Goal: Task Accomplishment & Management: Manage account settings

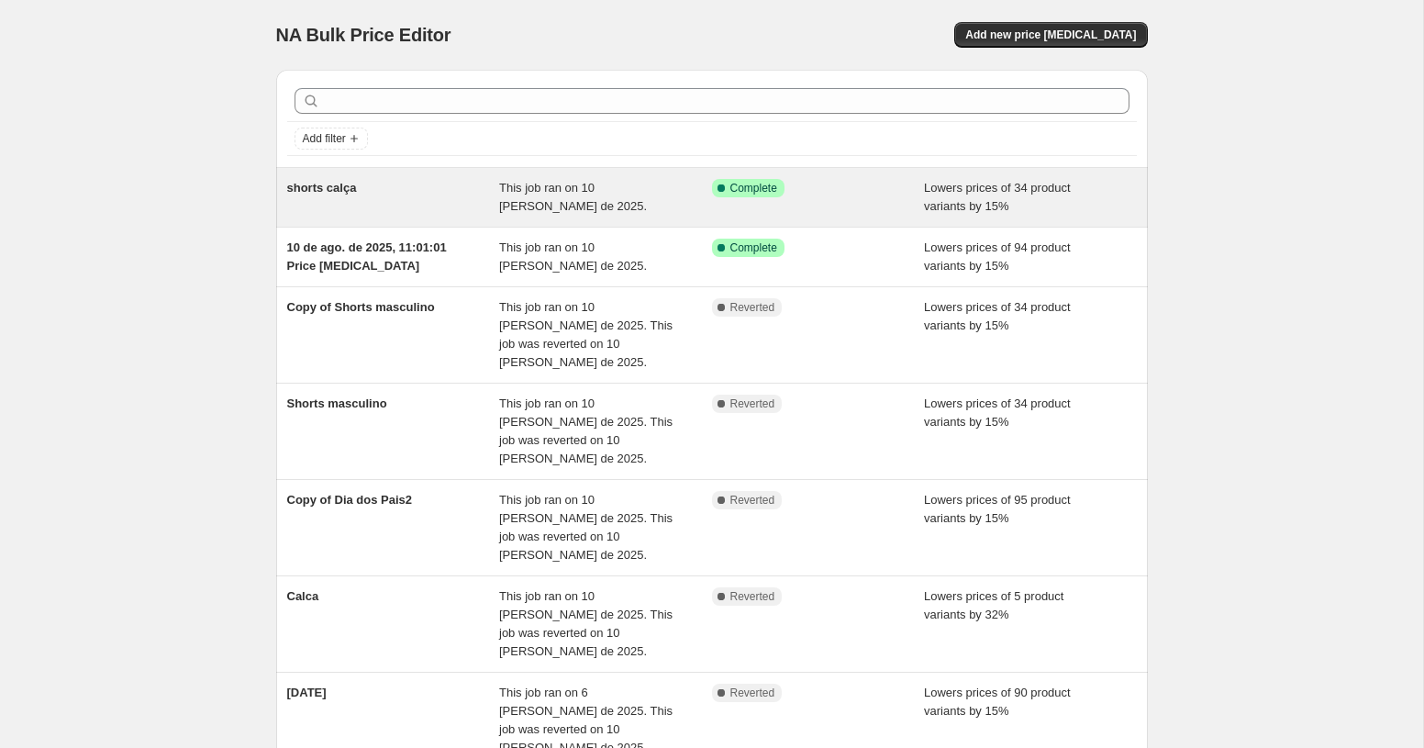
click at [947, 212] on span "Lowers prices of 34 product variants by 15%" at bounding box center [997, 197] width 147 height 32
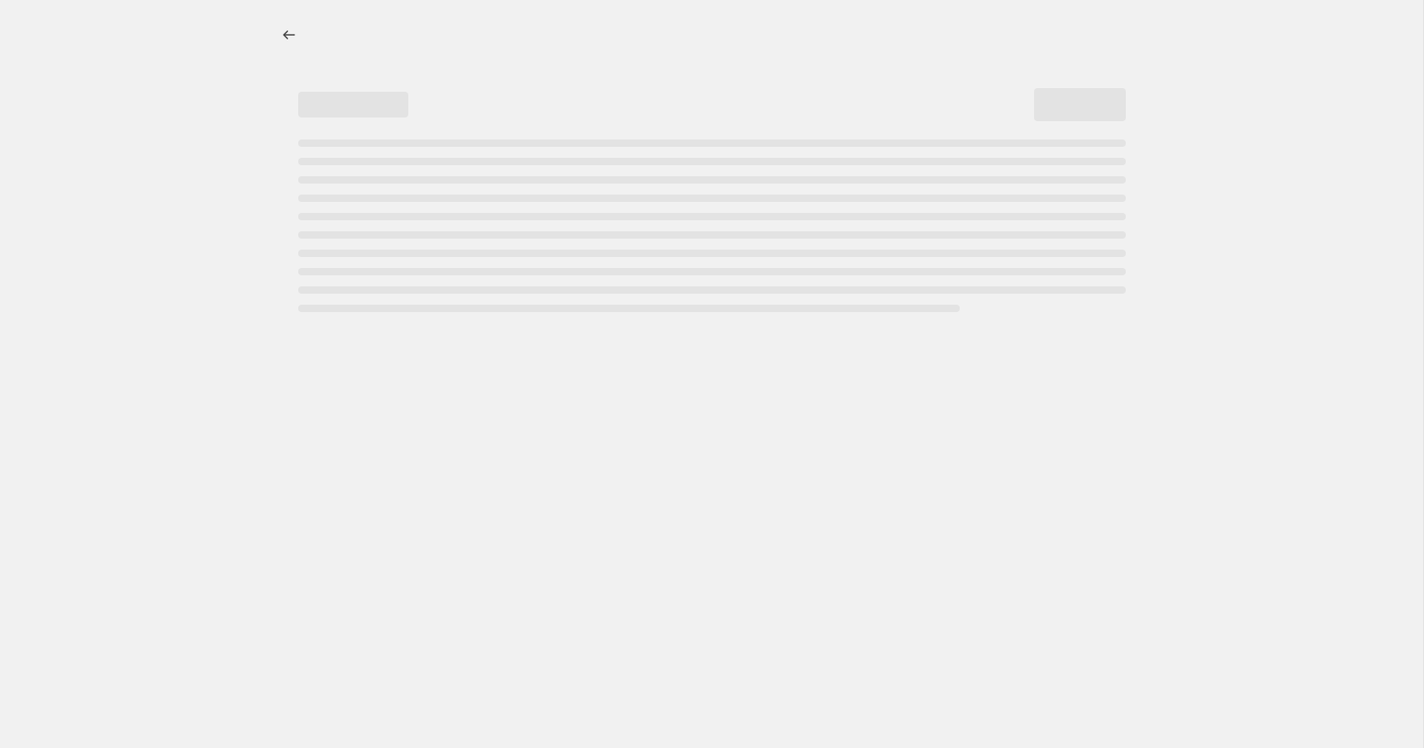
select select "percentage"
select select "collection"
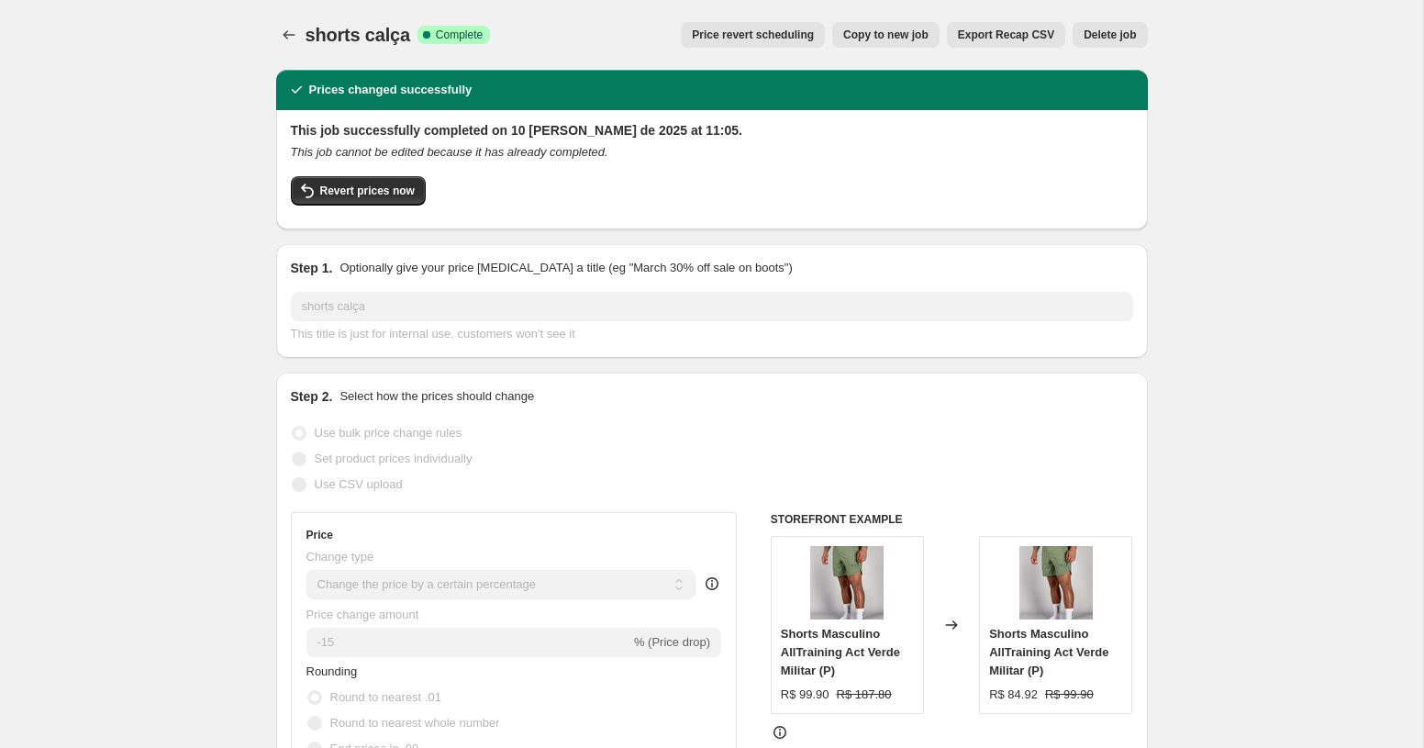
click at [799, 33] on span "Price revert scheduling" at bounding box center [753, 35] width 122 height 15
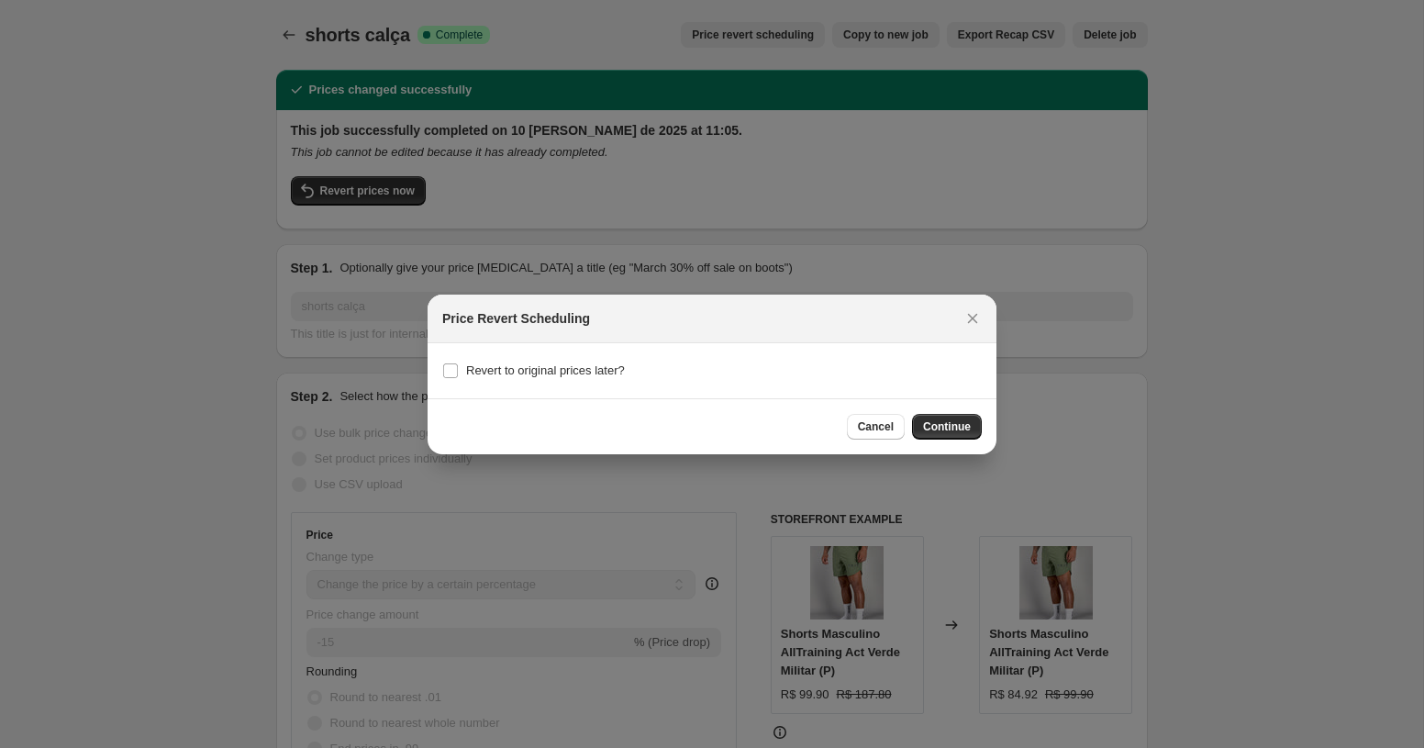
click at [965, 443] on div "Cancel Continue" at bounding box center [711, 426] width 569 height 56
click at [960, 426] on span "Continue" at bounding box center [947, 426] width 48 height 15
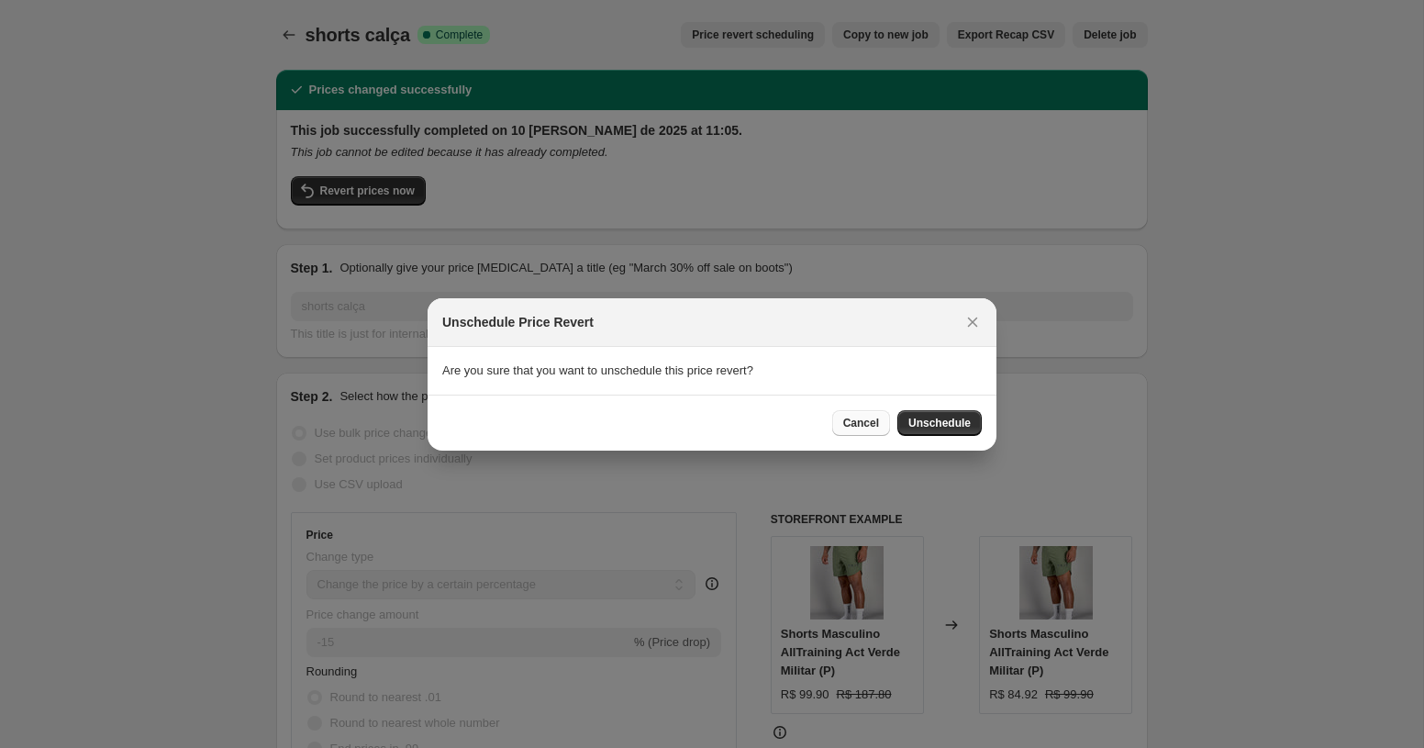
click at [866, 423] on span "Cancel" at bounding box center [861, 423] width 36 height 15
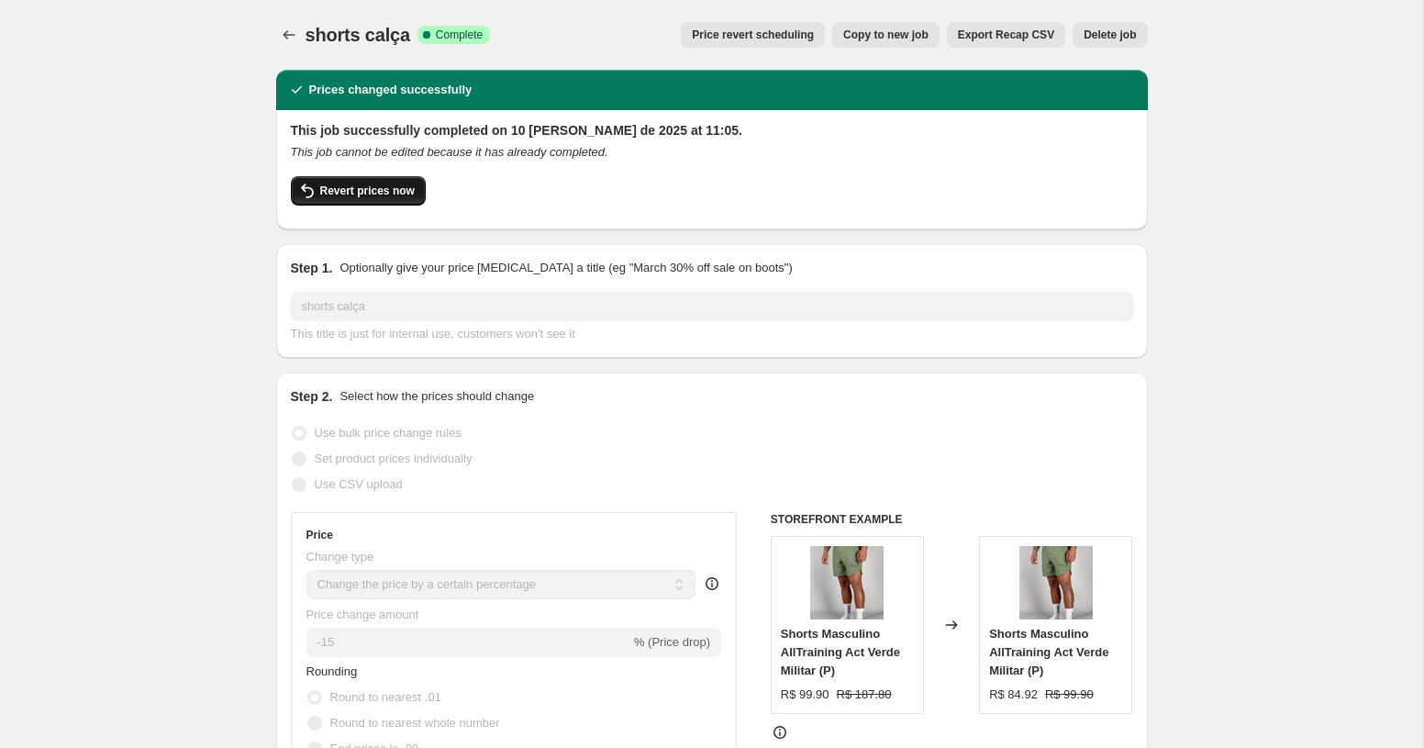
click at [383, 200] on button "Revert prices now" at bounding box center [358, 190] width 135 height 29
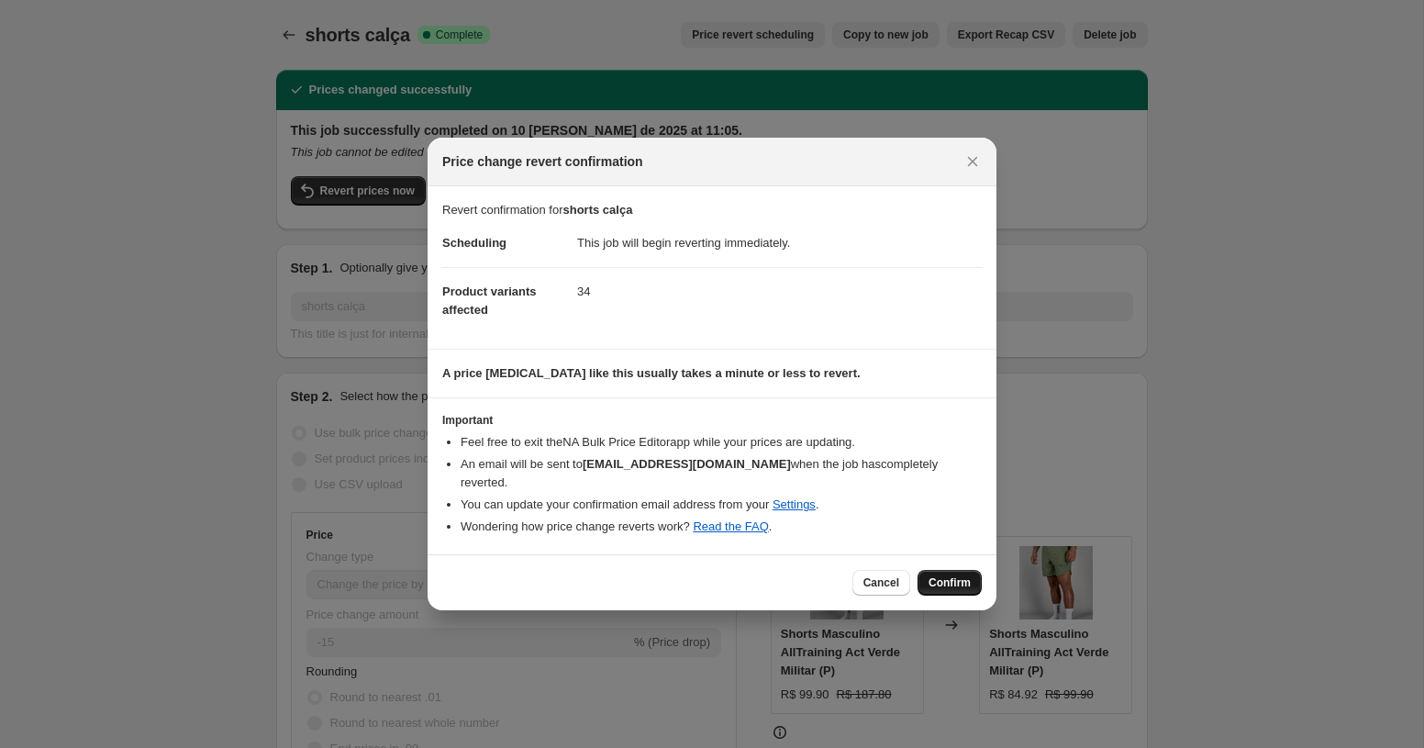
click at [952, 575] on span "Confirm" at bounding box center [949, 582] width 42 height 15
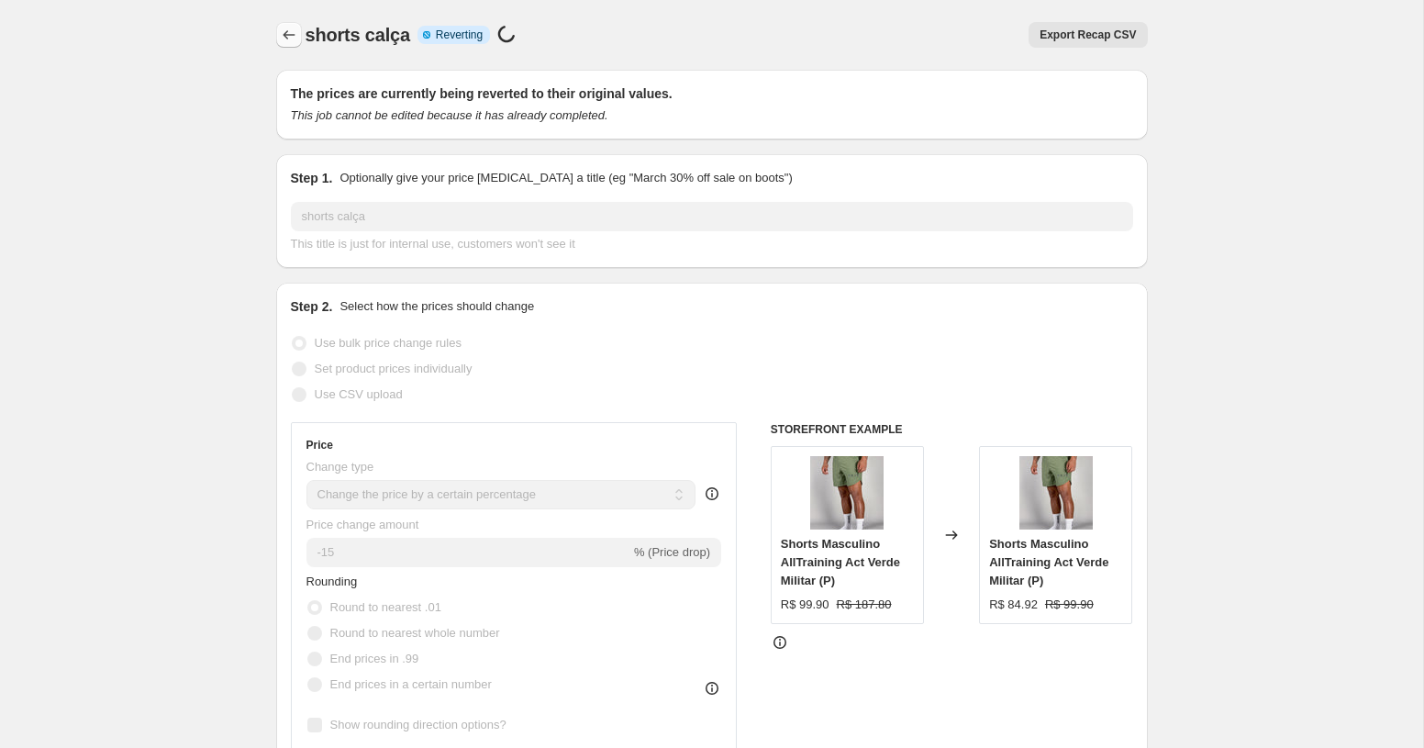
select select "percentage"
select select "collection"
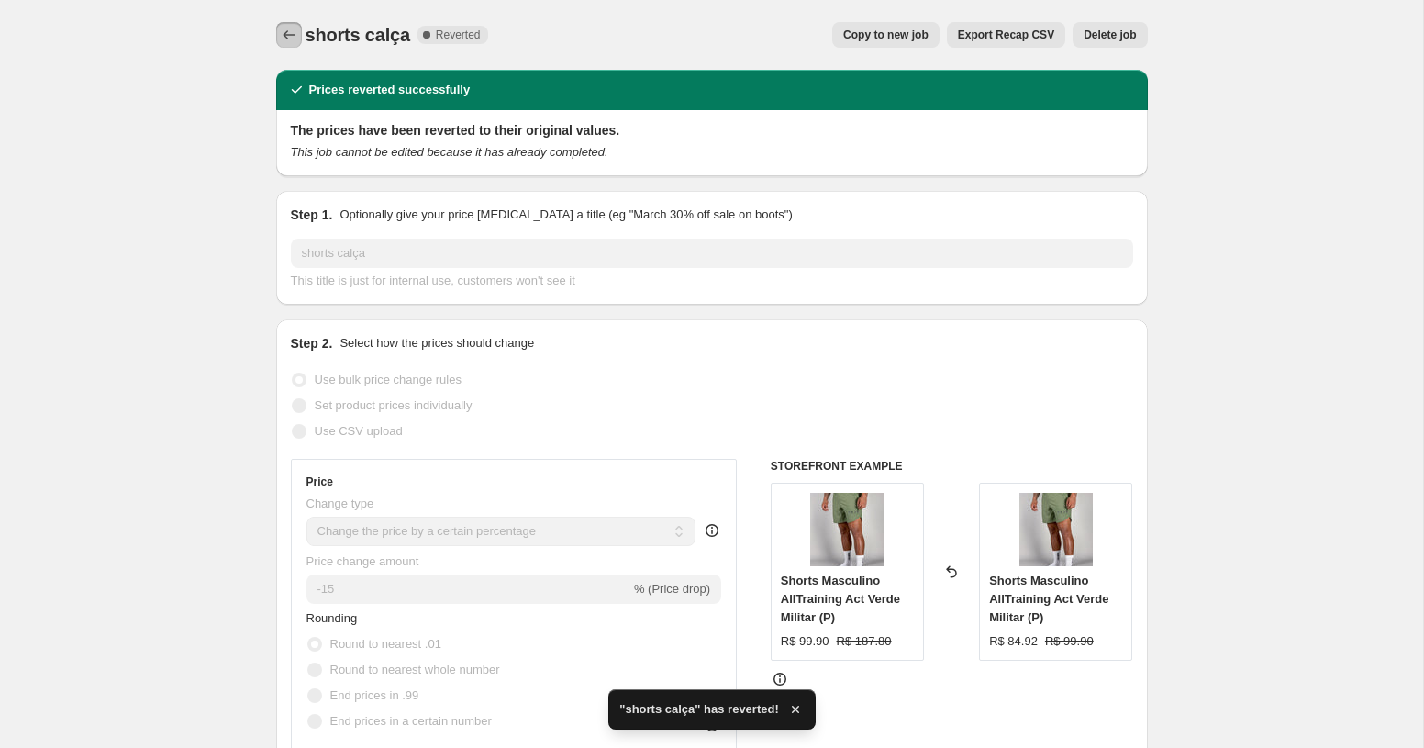
click at [287, 42] on icon "Price change jobs" at bounding box center [289, 35] width 18 height 18
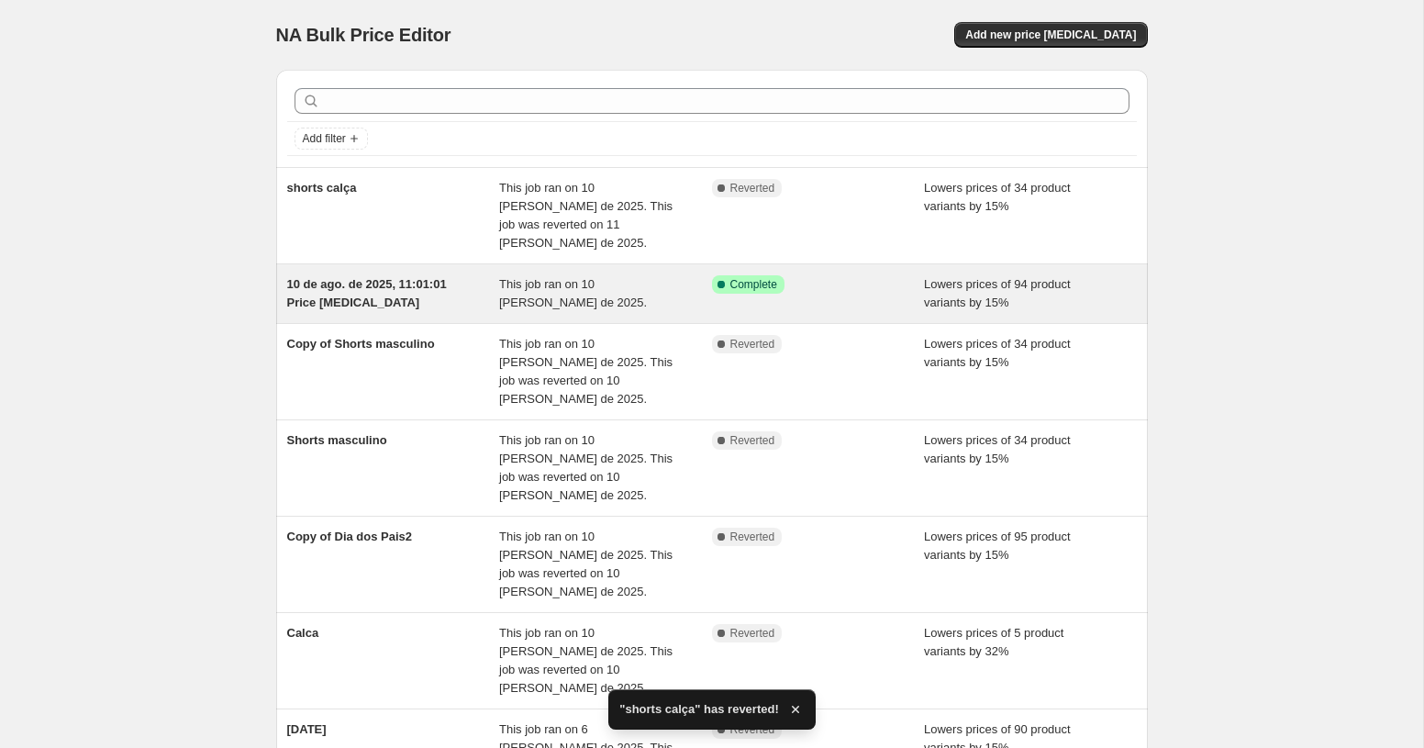
click at [595, 275] on div "This job ran on 10 de agosto de 2025." at bounding box center [605, 293] width 213 height 37
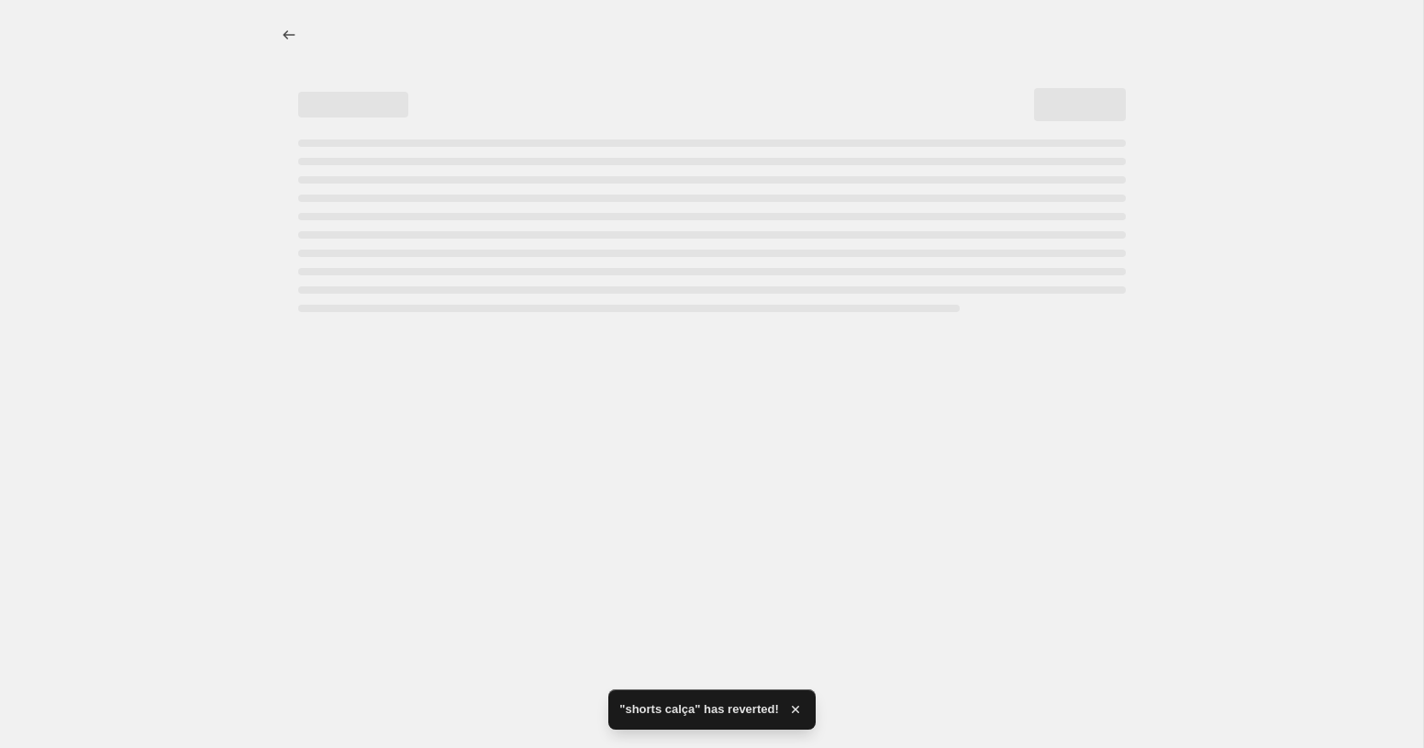
select select "percentage"
select select "collection"
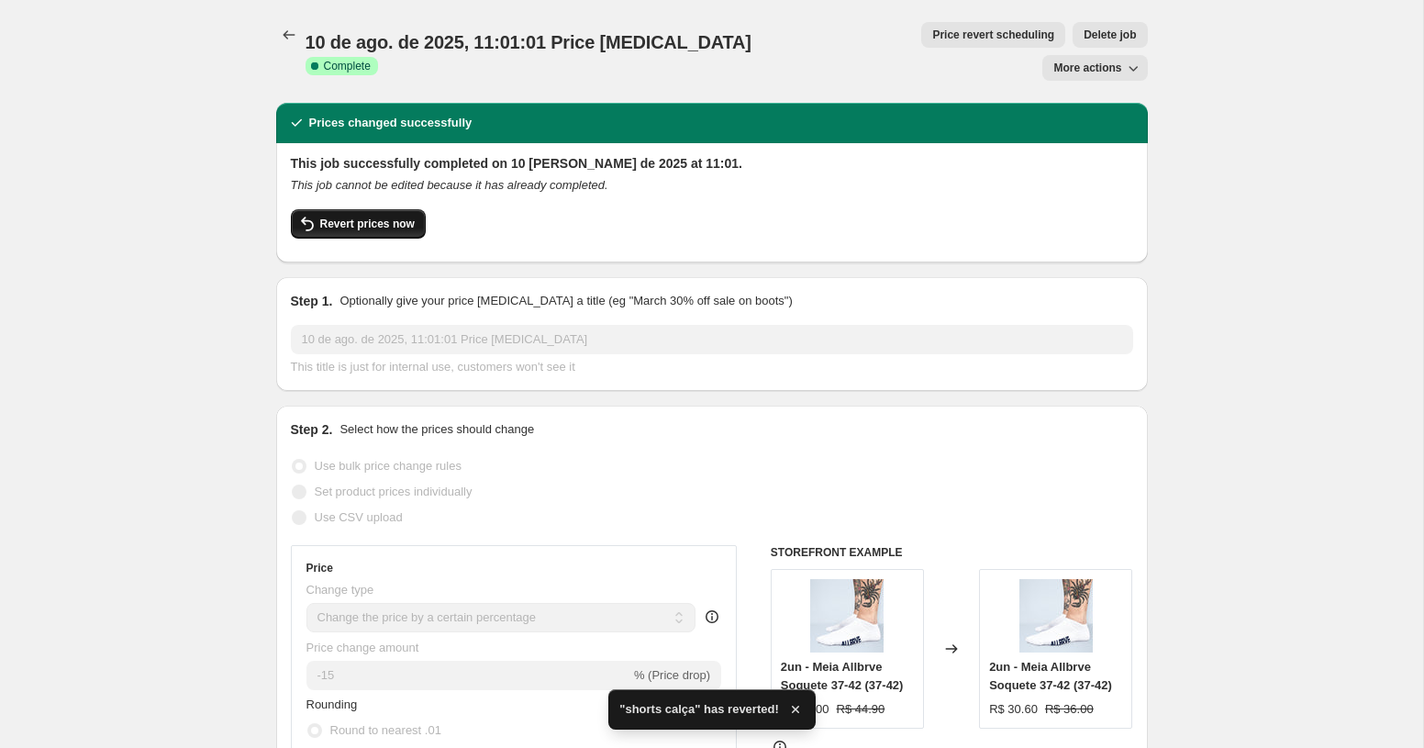
click at [325, 216] on span "Revert prices now" at bounding box center [367, 223] width 94 height 15
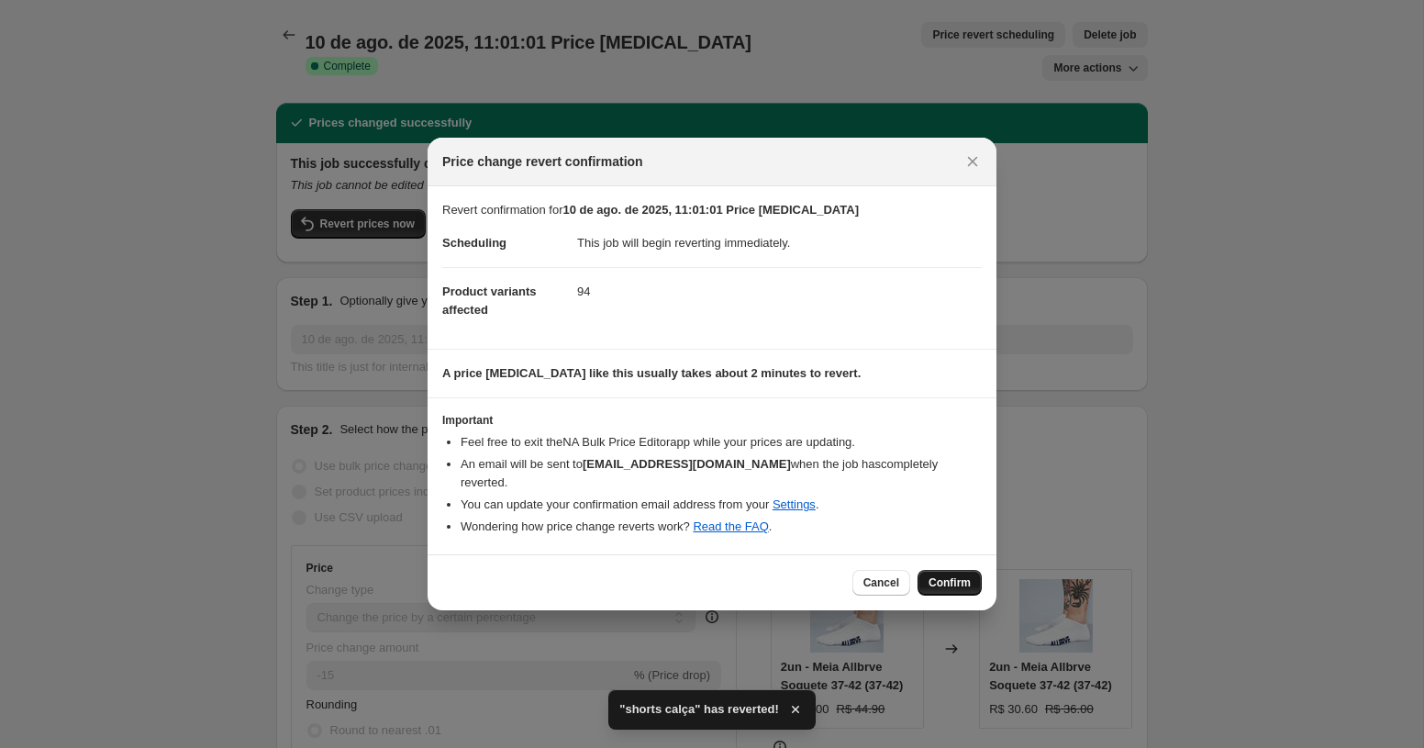
click at [932, 575] on span "Confirm" at bounding box center [949, 582] width 42 height 15
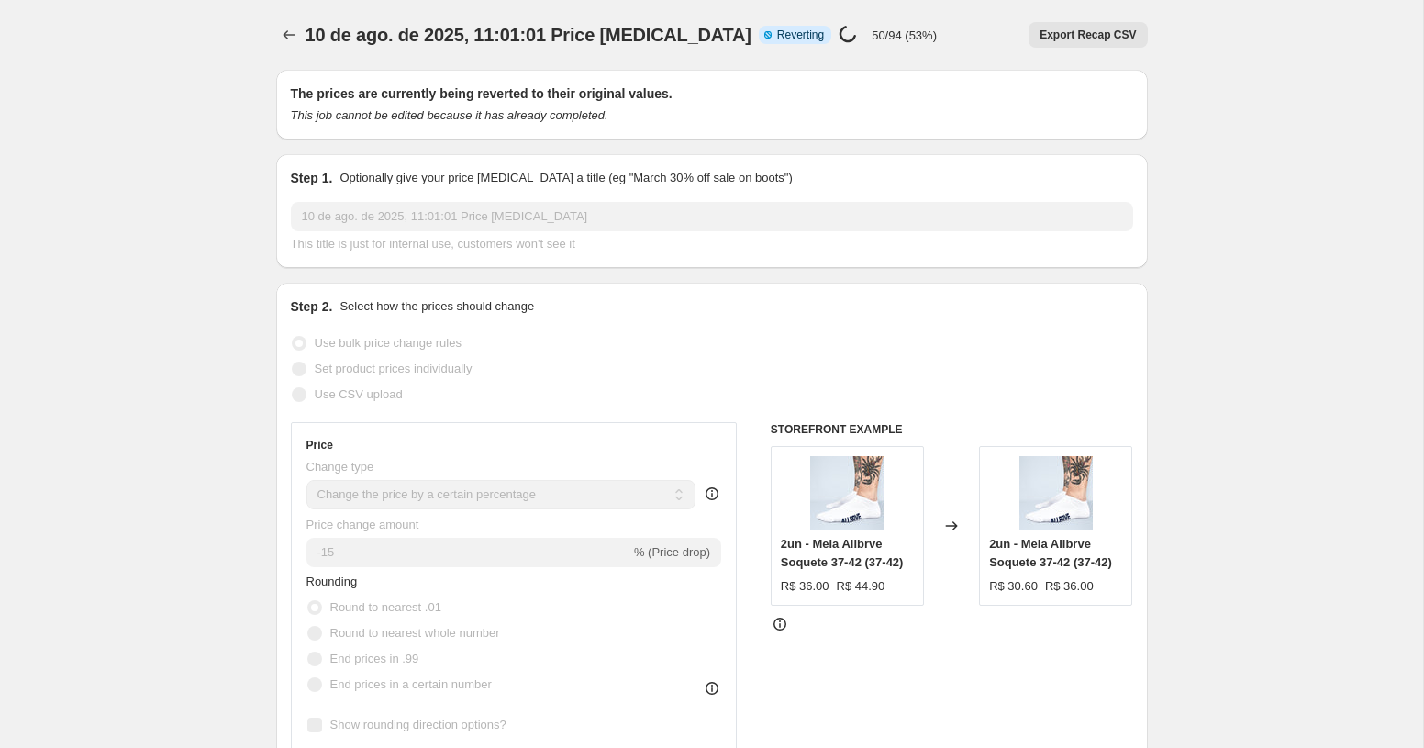
select select "percentage"
select select "collection"
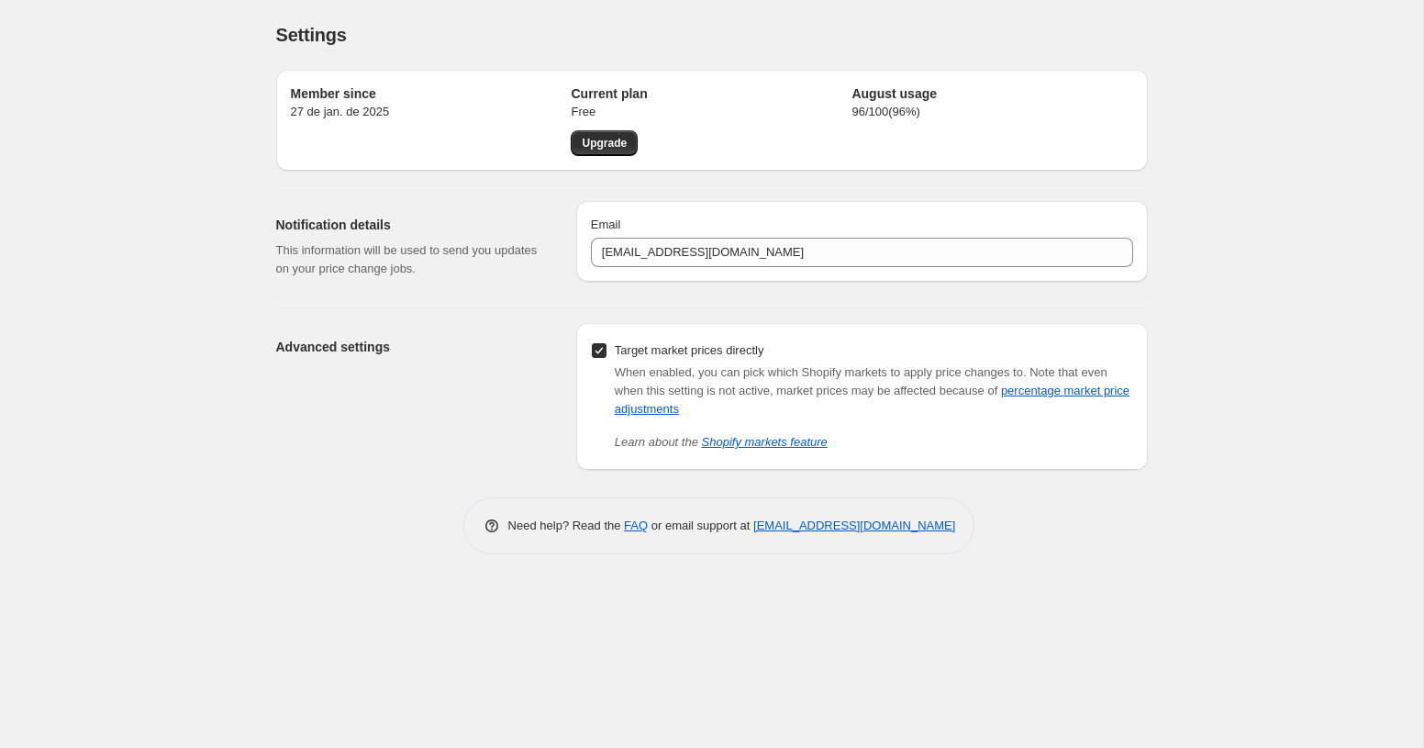
click at [591, 351] on span at bounding box center [599, 350] width 17 height 17
click at [592, 351] on input "Target market prices directly" at bounding box center [599, 350] width 15 height 15
checkbox input "false"
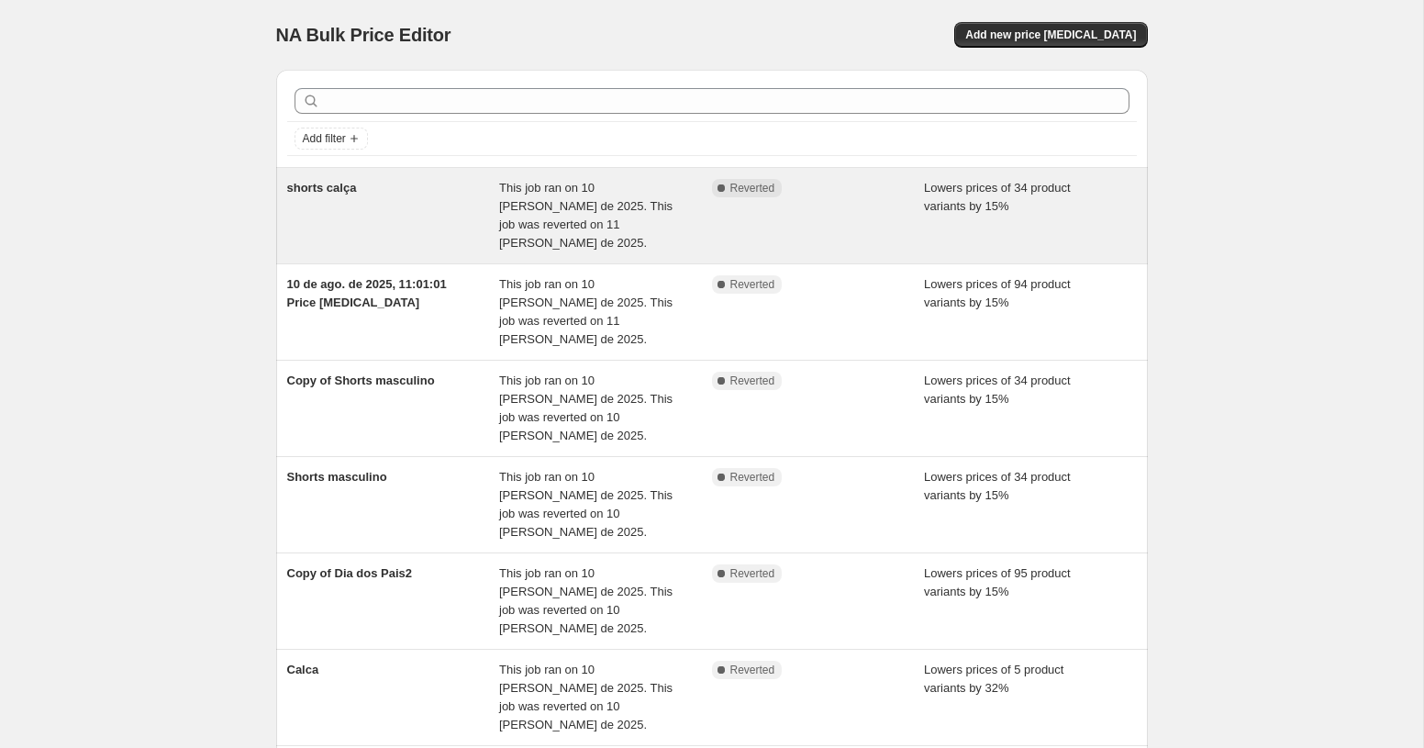
click at [420, 216] on div "shorts calça" at bounding box center [393, 215] width 213 height 73
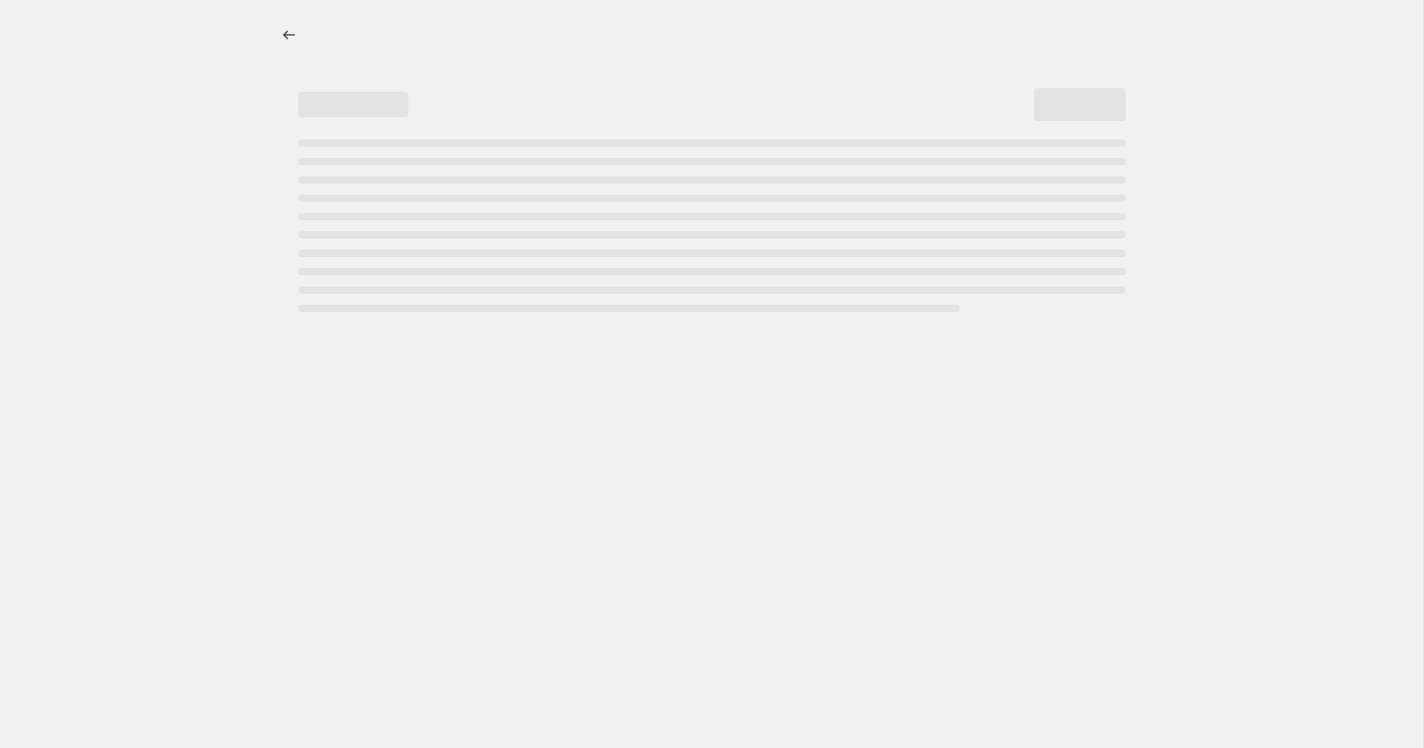
select select "percentage"
select select "collection"
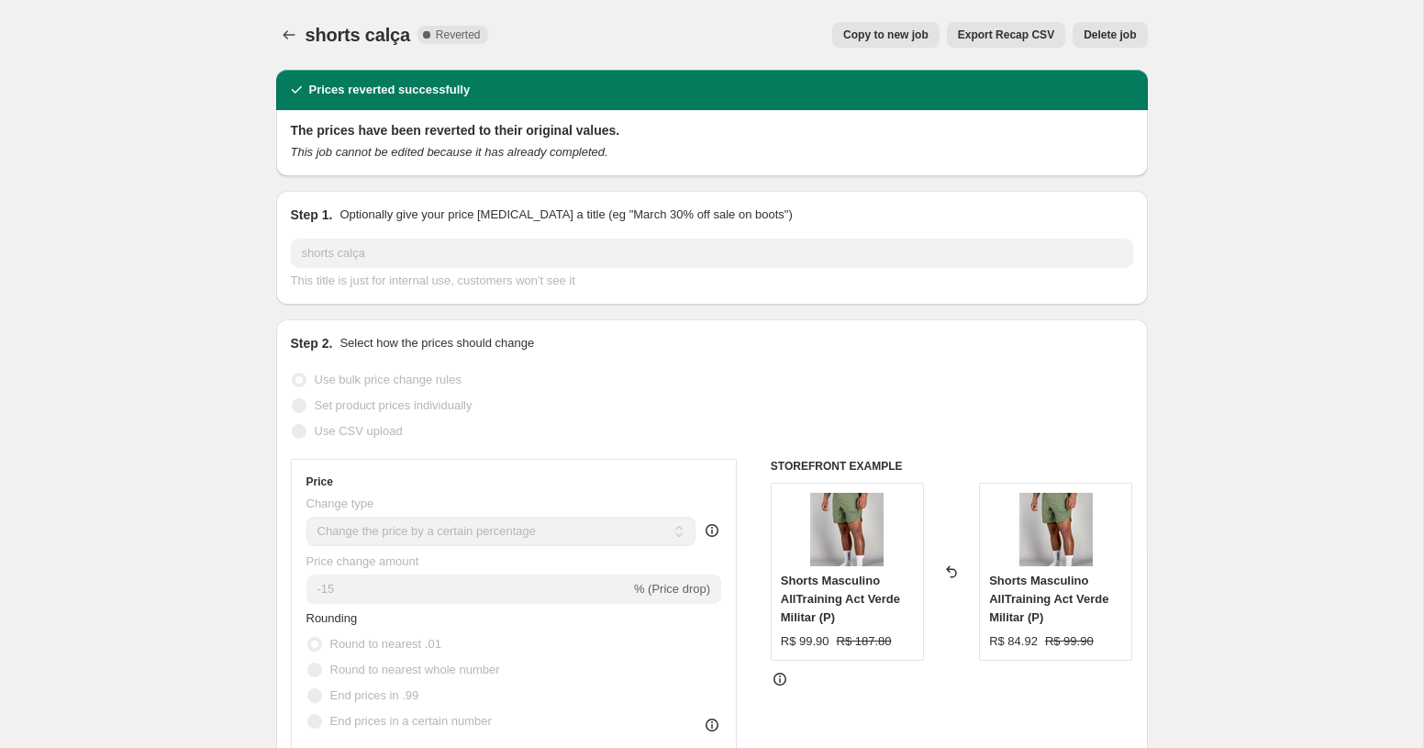
click at [1136, 28] on span "Delete job" at bounding box center [1109, 35] width 52 height 15
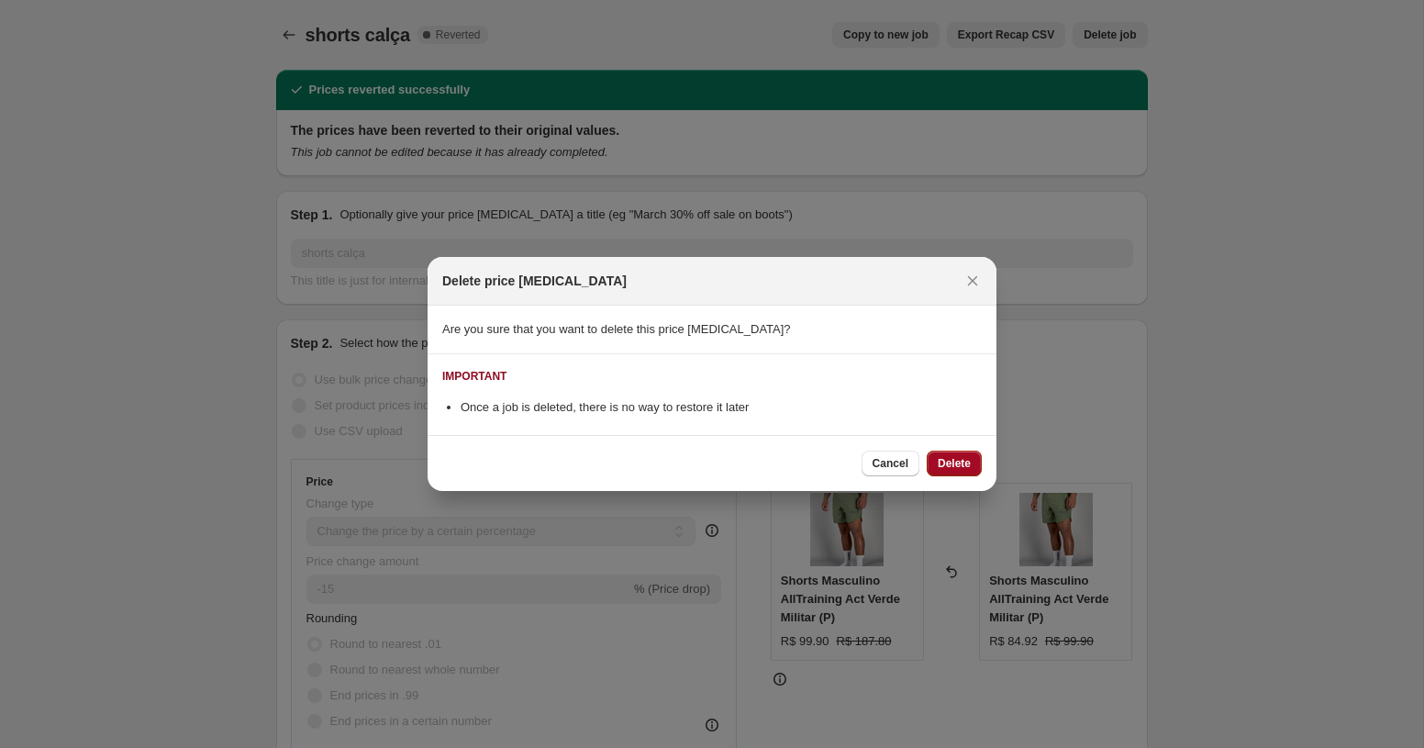
click at [931, 469] on button "Delete" at bounding box center [953, 463] width 55 height 26
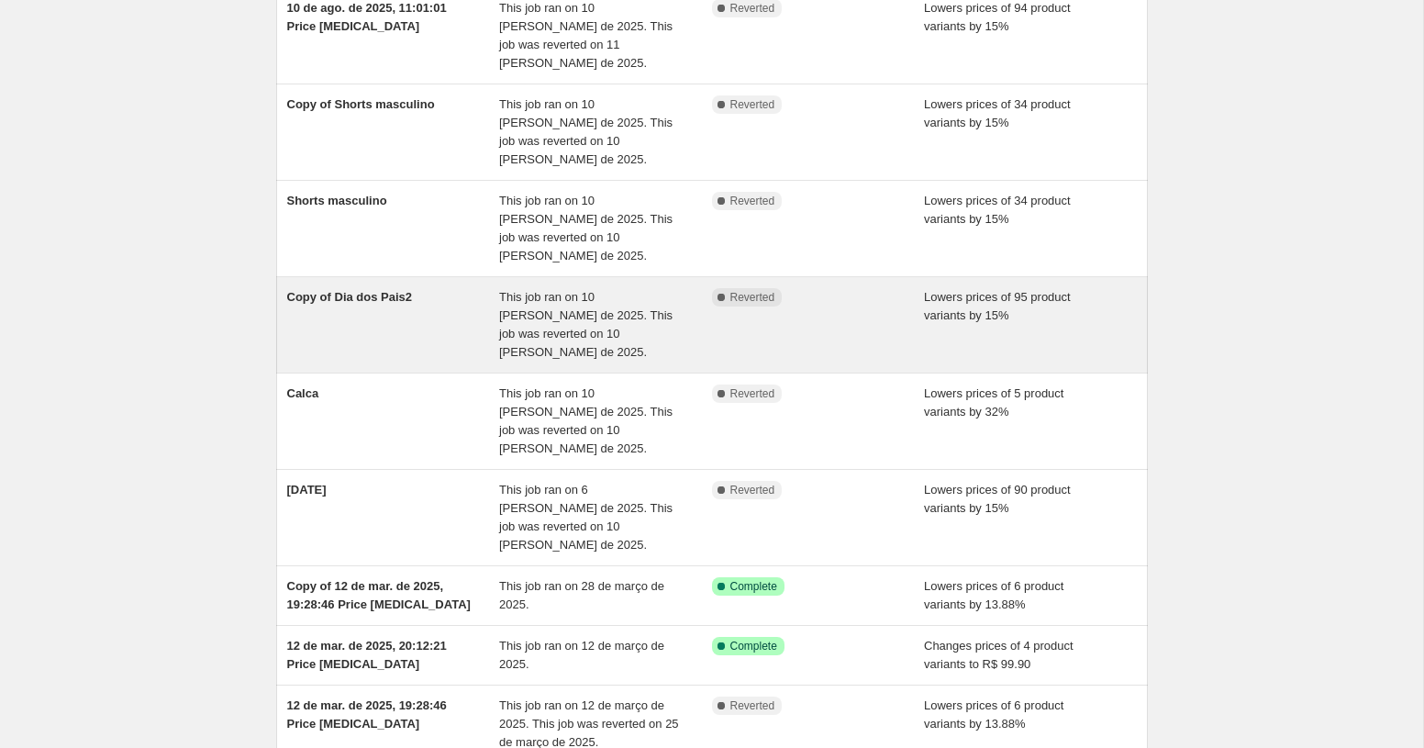
scroll to position [326, 0]
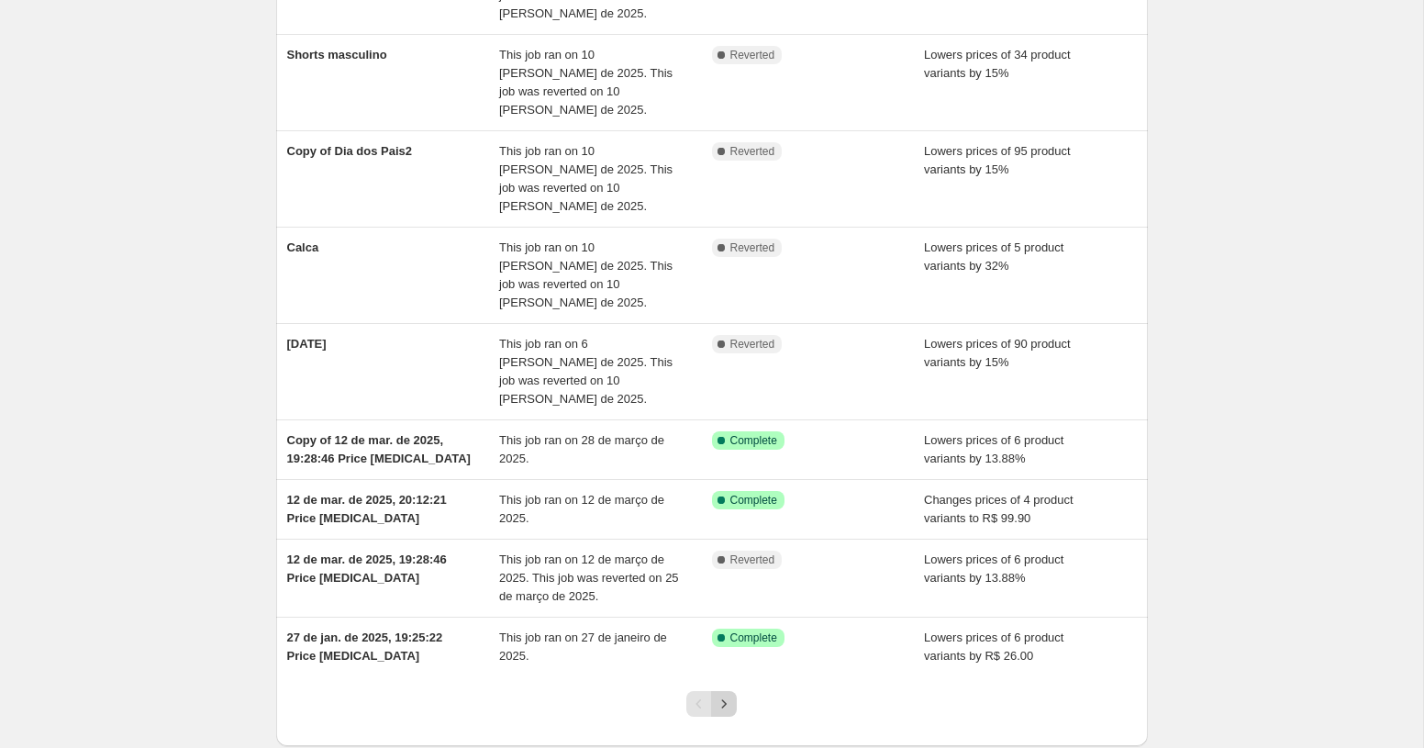
click at [725, 694] on icon "Next" at bounding box center [724, 703] width 18 height 18
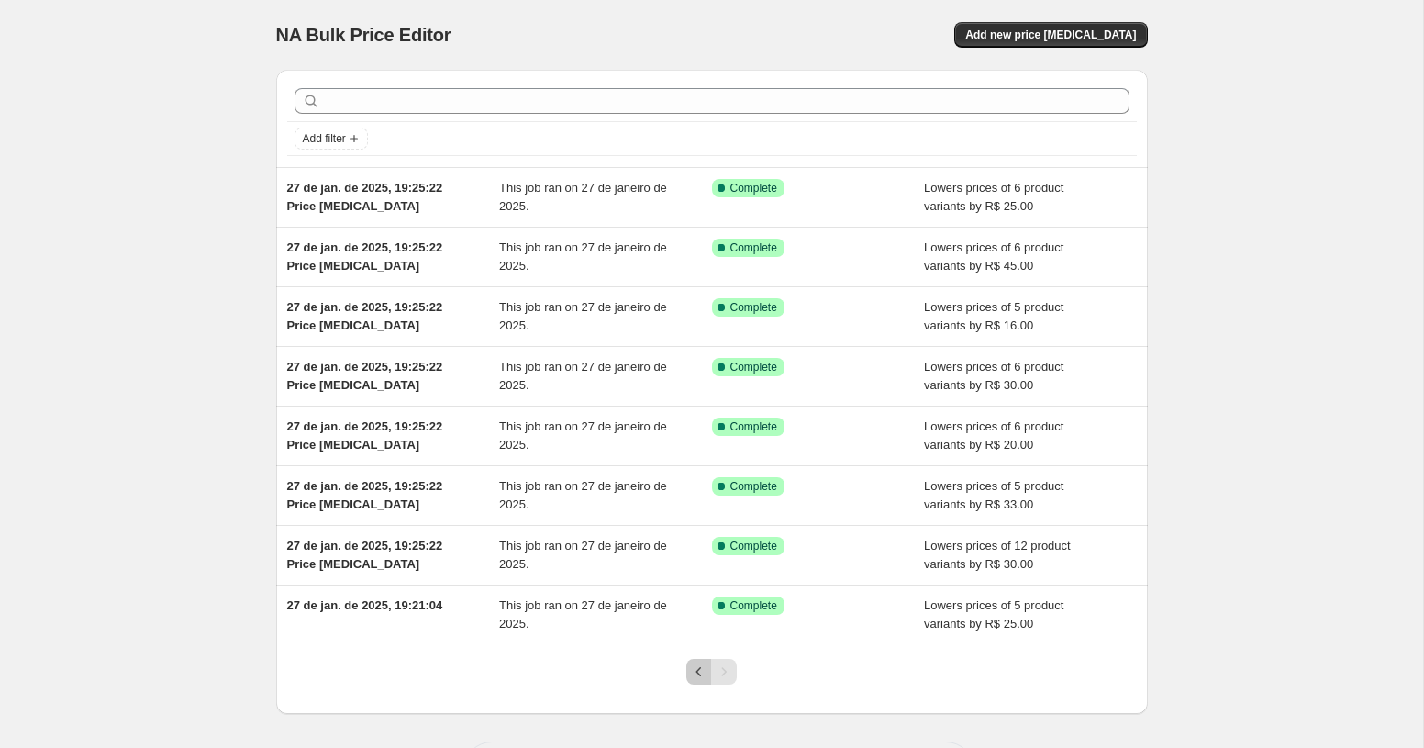
click at [705, 673] on icon "Previous" at bounding box center [699, 671] width 18 height 18
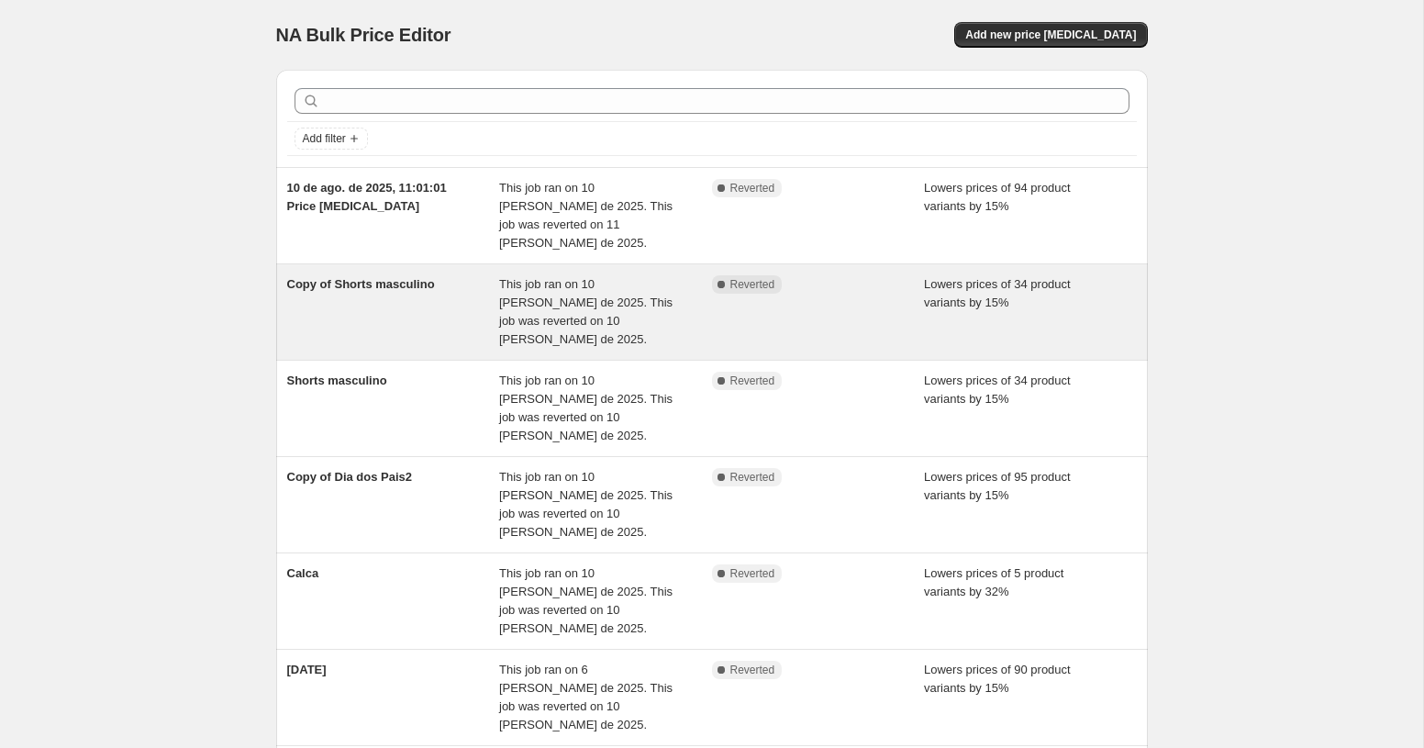
click at [647, 311] on div "This job ran on 10 [PERSON_NAME] de 2025. This job was reverted on 10 [PERSON_N…" at bounding box center [605, 311] width 213 height 73
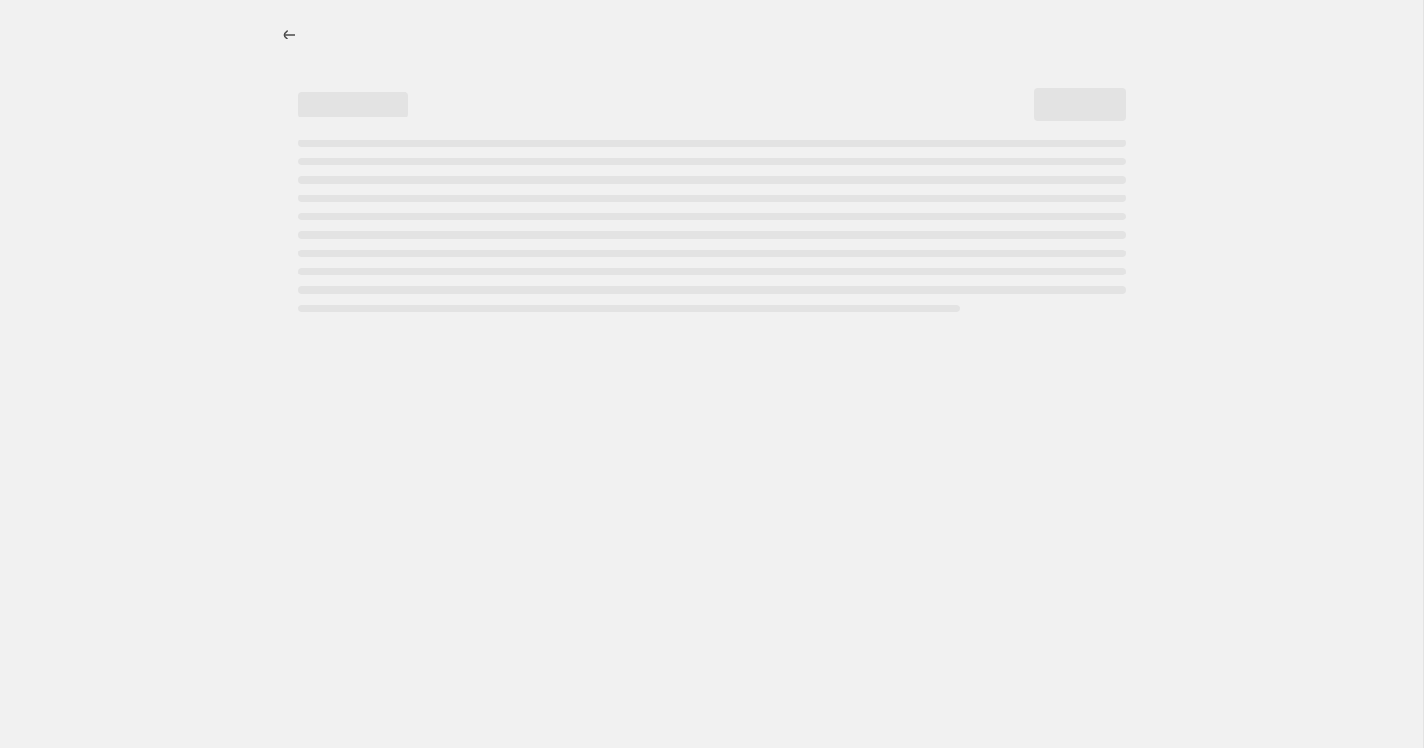
select select "percentage"
select select "collection"
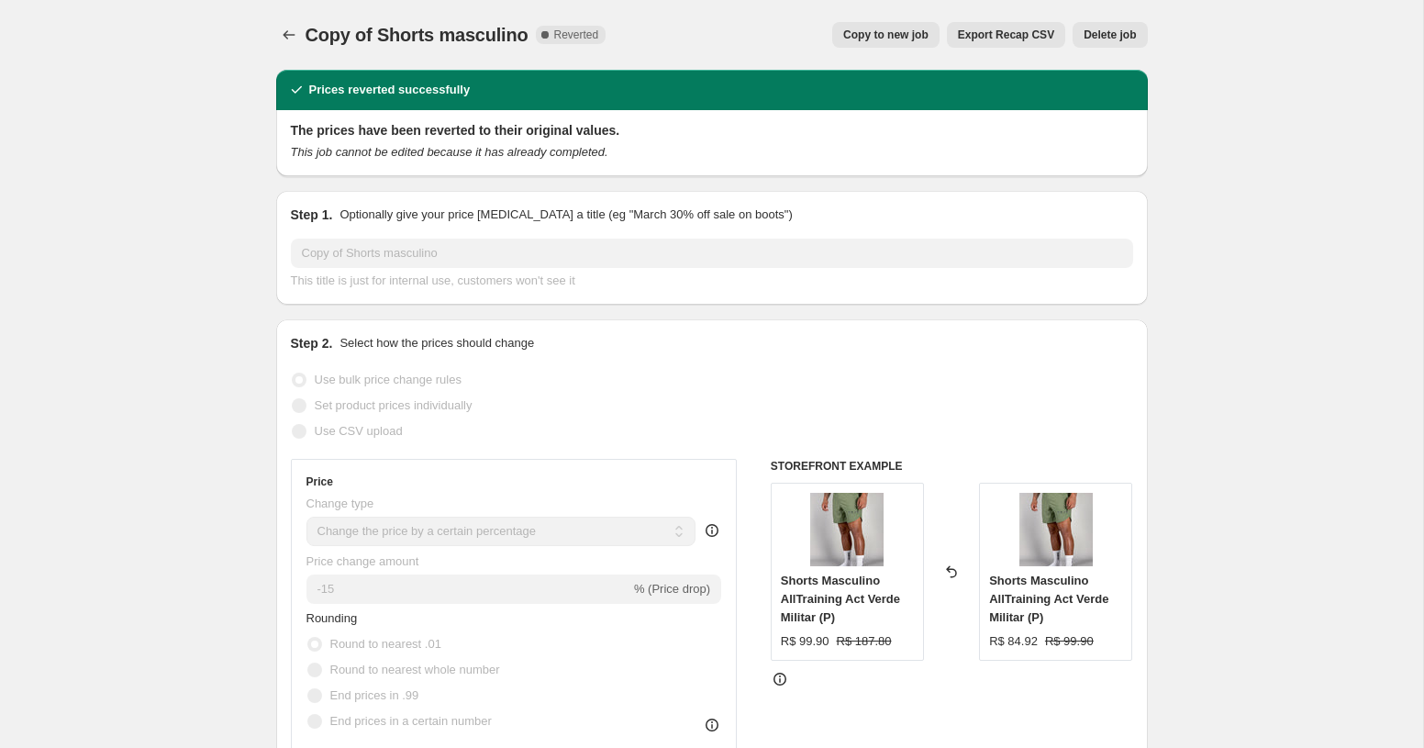
click at [1127, 30] on span "Delete job" at bounding box center [1109, 35] width 52 height 15
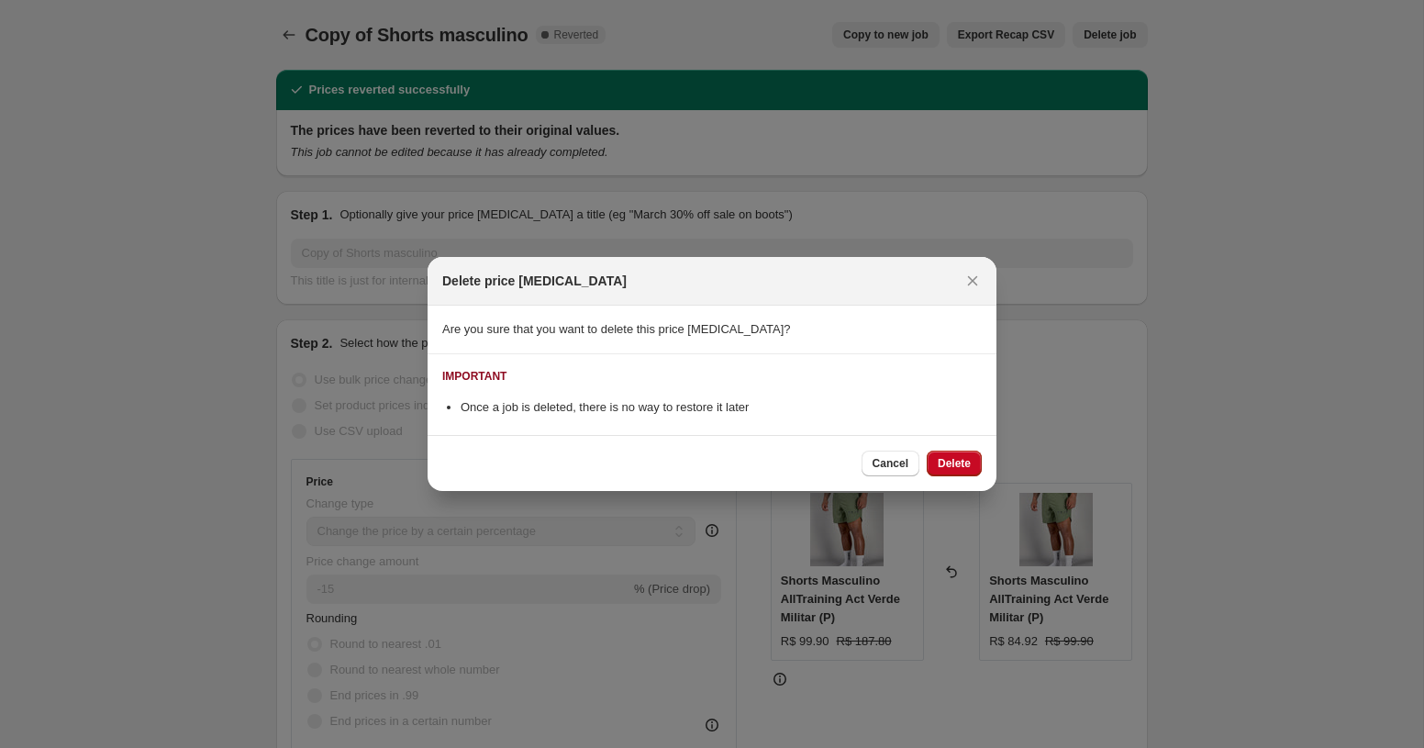
click at [978, 489] on div "Cancel Delete" at bounding box center [711, 463] width 569 height 56
click at [973, 467] on button "Delete" at bounding box center [953, 463] width 55 height 26
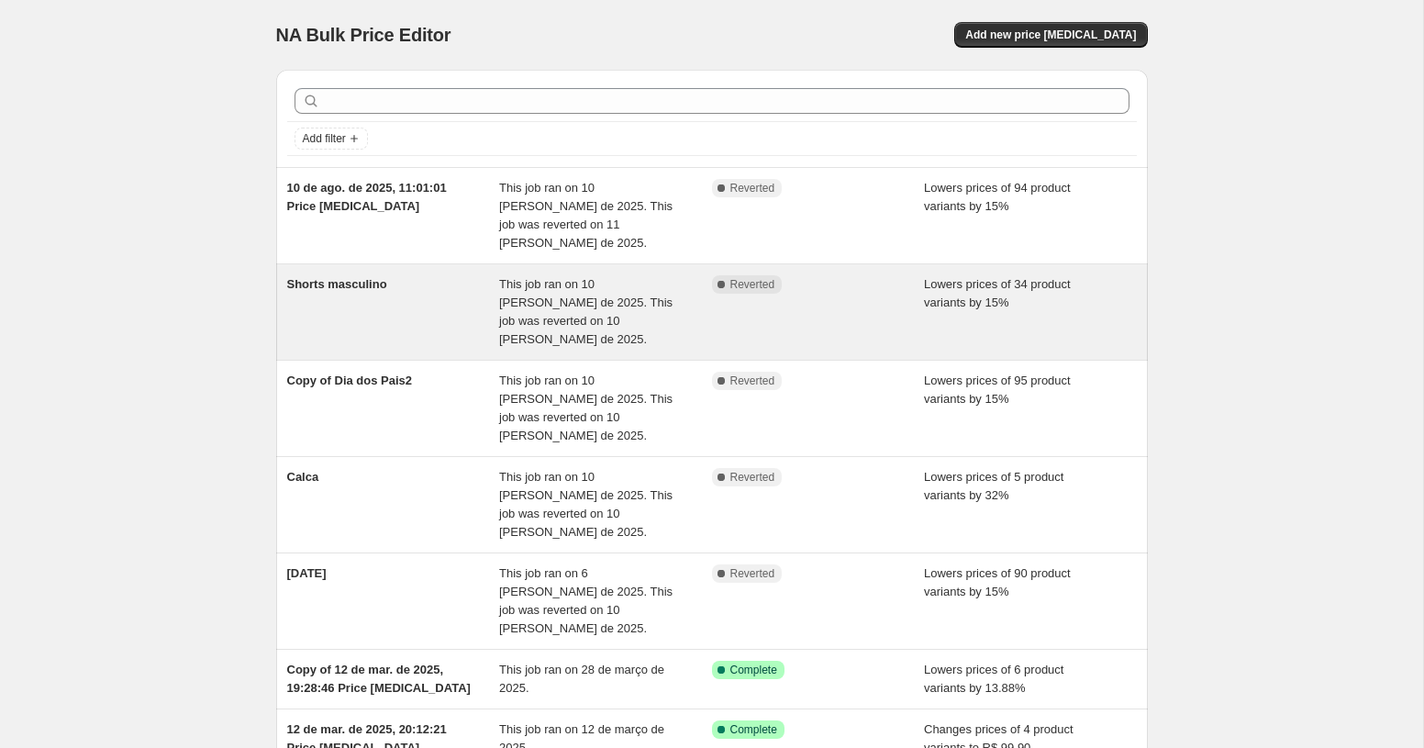
click at [816, 283] on div "Complete Reverted" at bounding box center [818, 311] width 213 height 73
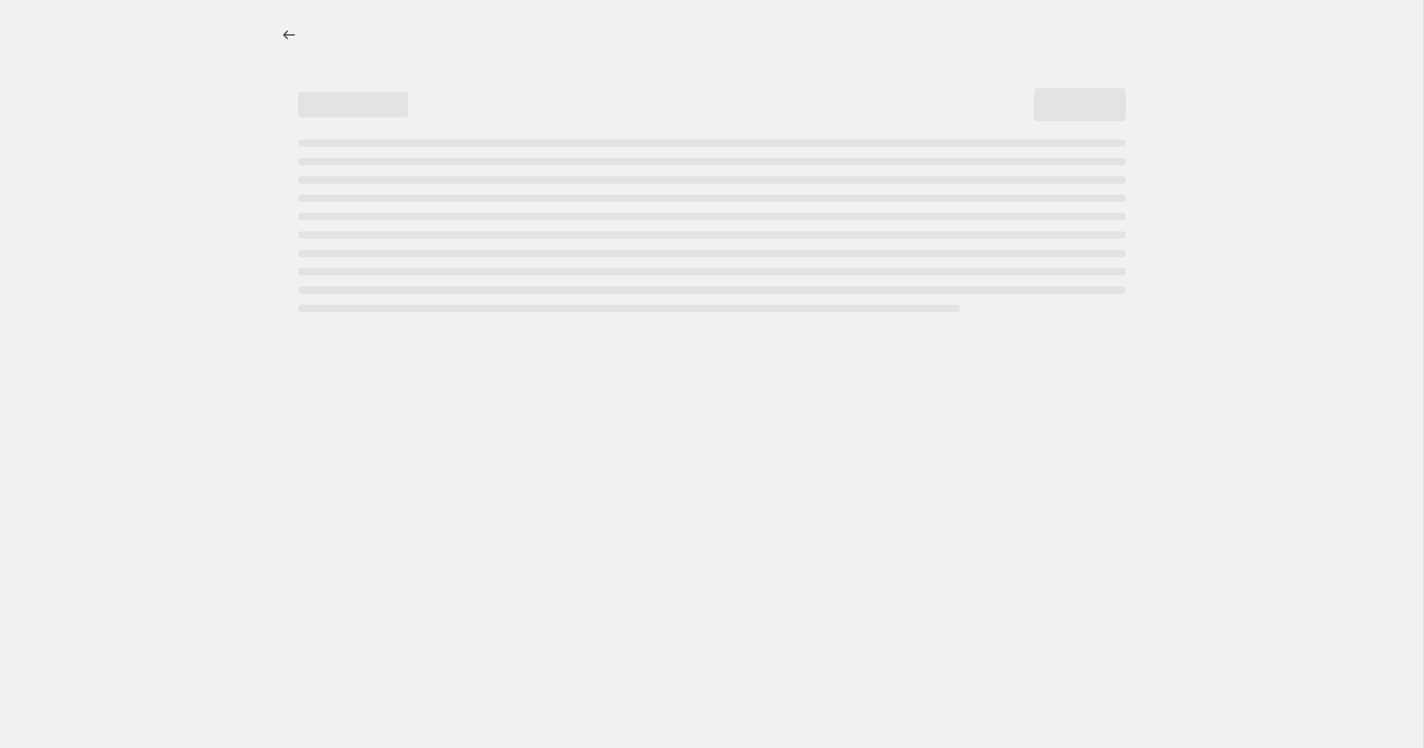
select select "percentage"
select select "collection"
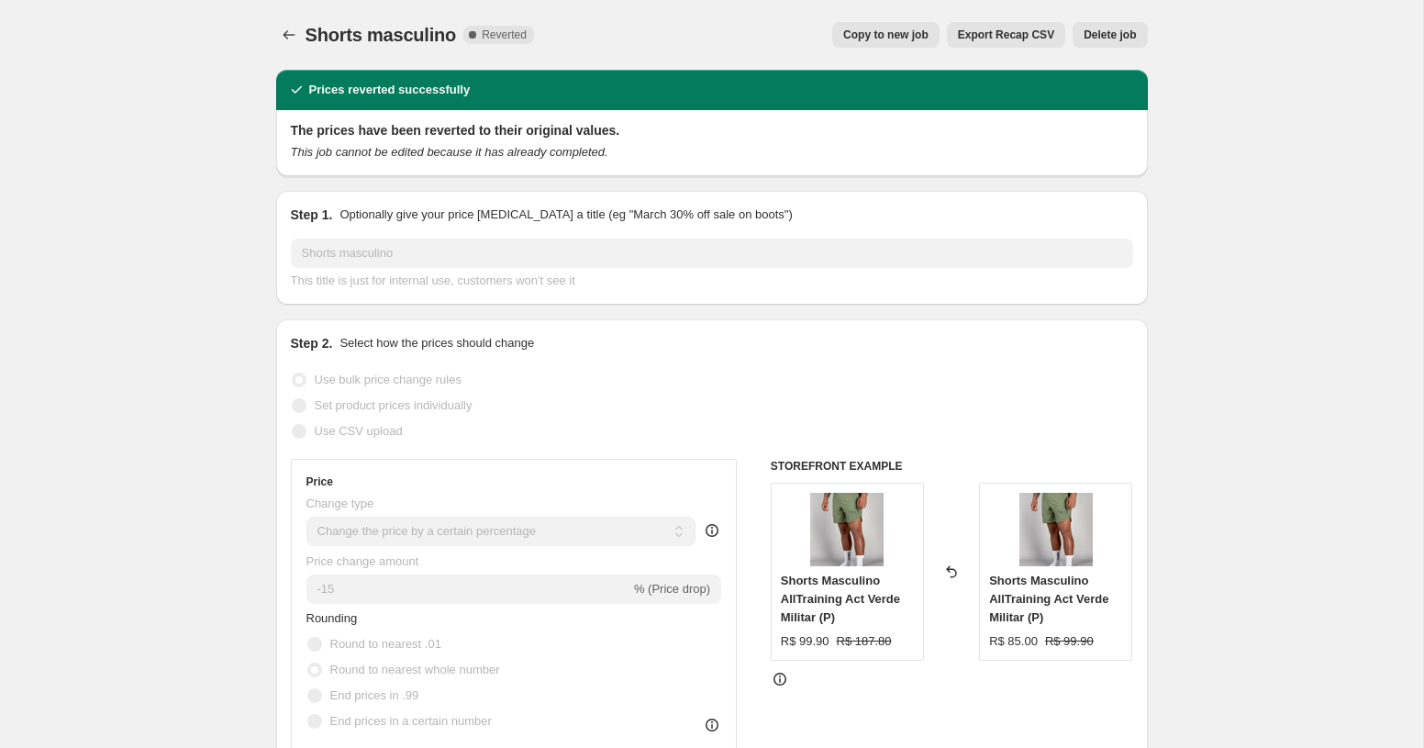
click at [1096, 45] on button "Delete job" at bounding box center [1109, 35] width 74 height 26
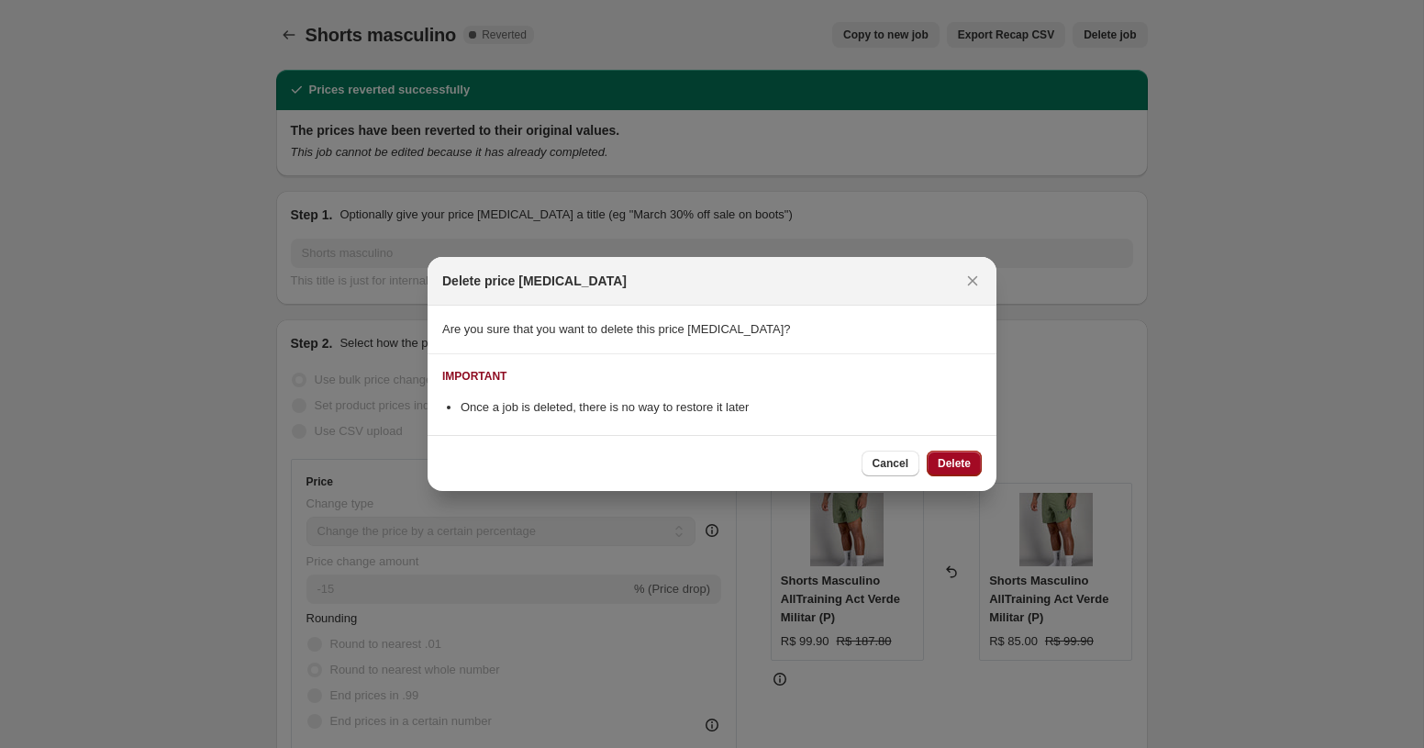
click at [950, 454] on button "Delete" at bounding box center [953, 463] width 55 height 26
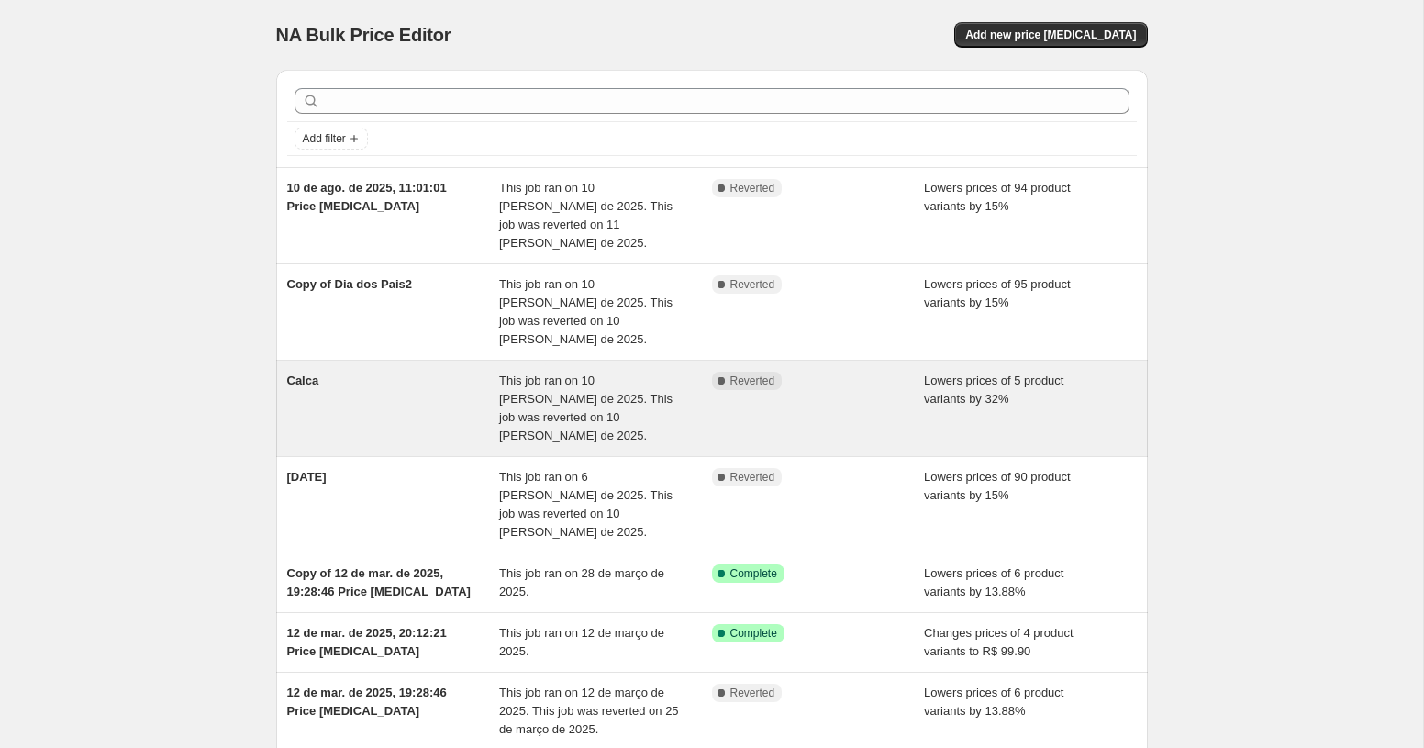
click at [674, 372] on div "This job ran on 10 [PERSON_NAME] de 2025. This job was reverted on 10 [PERSON_N…" at bounding box center [605, 408] width 213 height 73
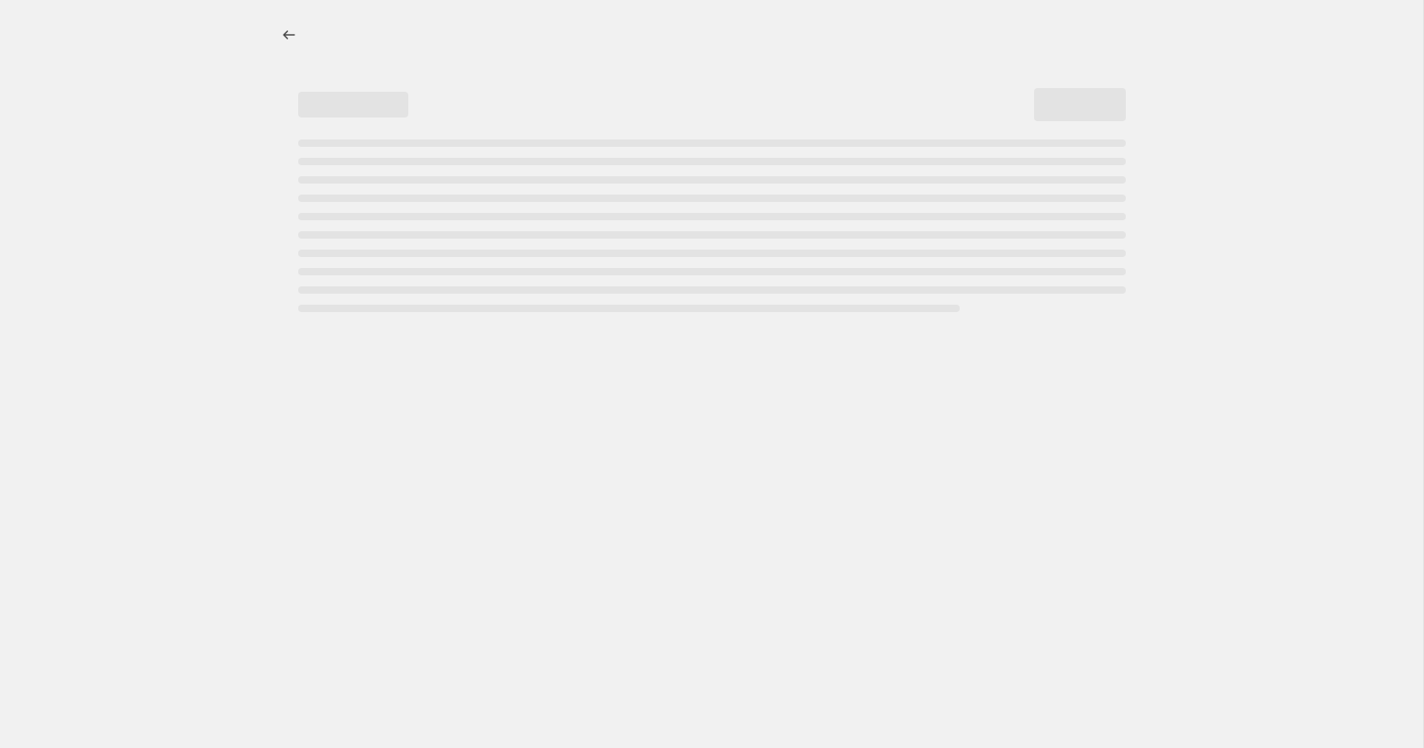
select select "percentage"
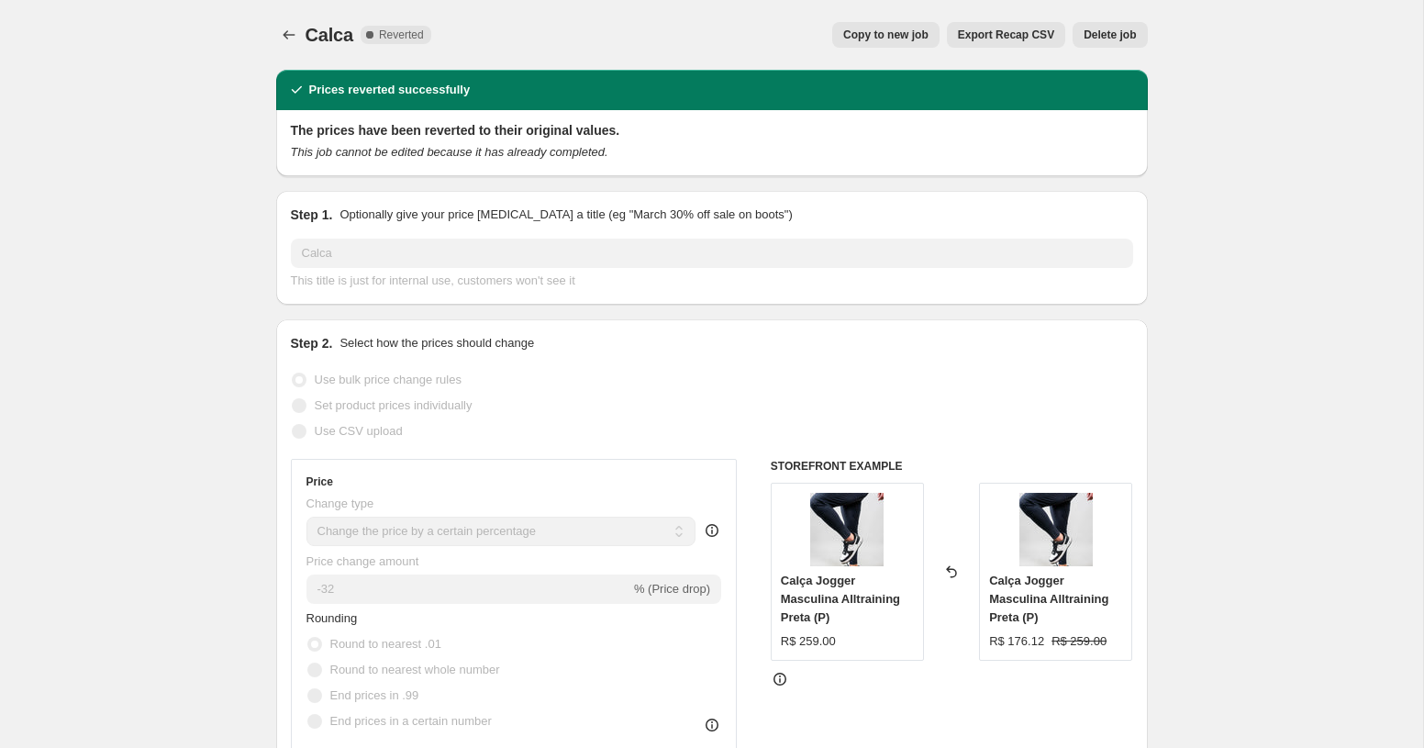
click at [1128, 25] on button "Delete job" at bounding box center [1109, 35] width 74 height 26
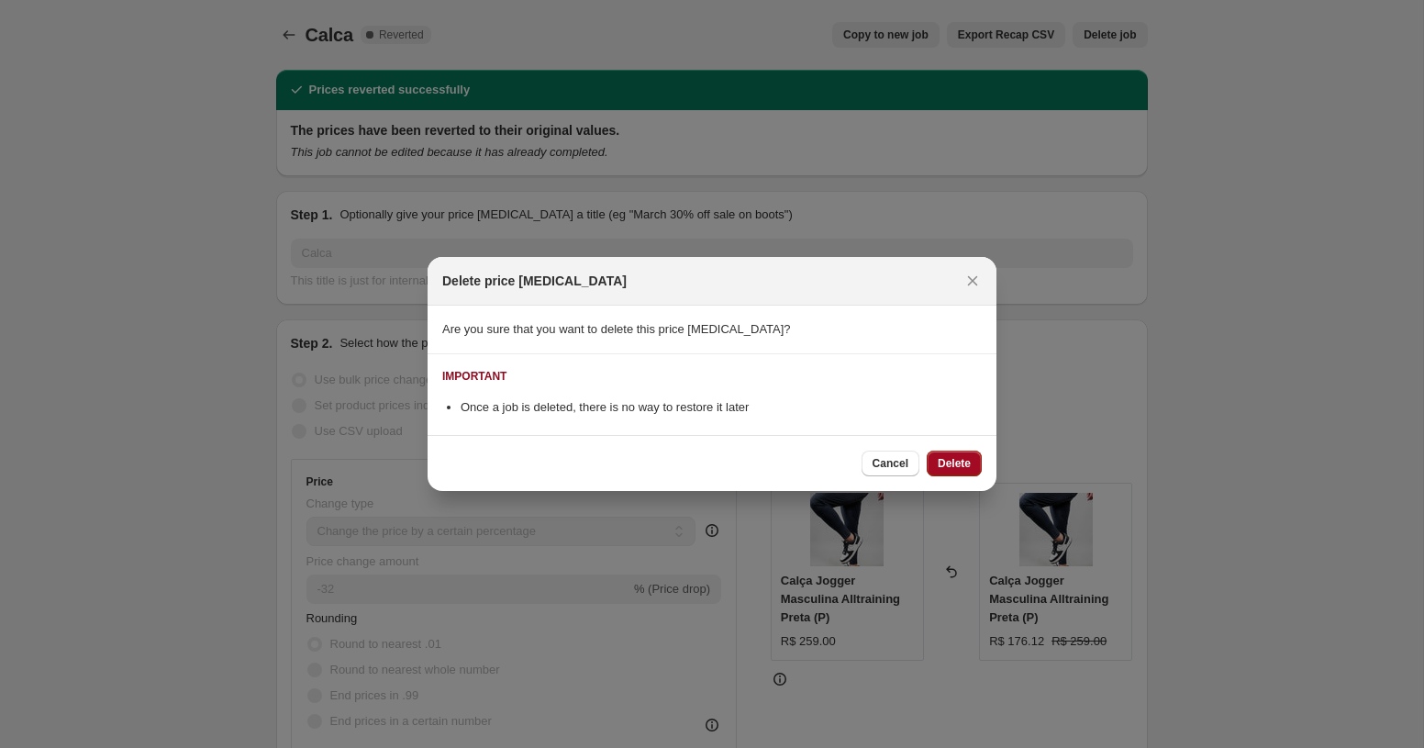
click at [951, 456] on span "Delete" at bounding box center [954, 463] width 33 height 15
